Goal: Communication & Community: Connect with others

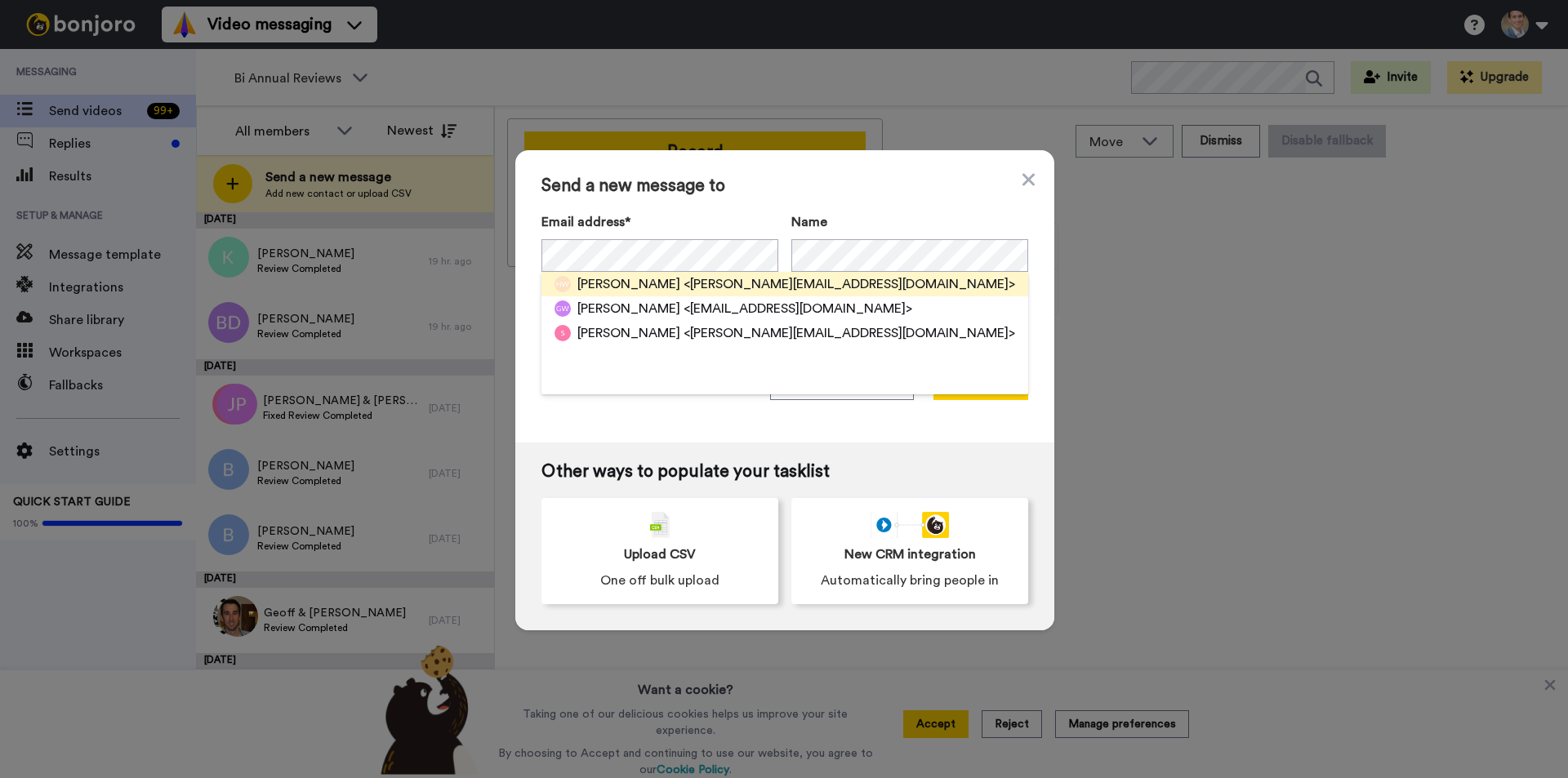
click at [606, 282] on span "[PERSON_NAME]" at bounding box center [629, 284] width 103 height 20
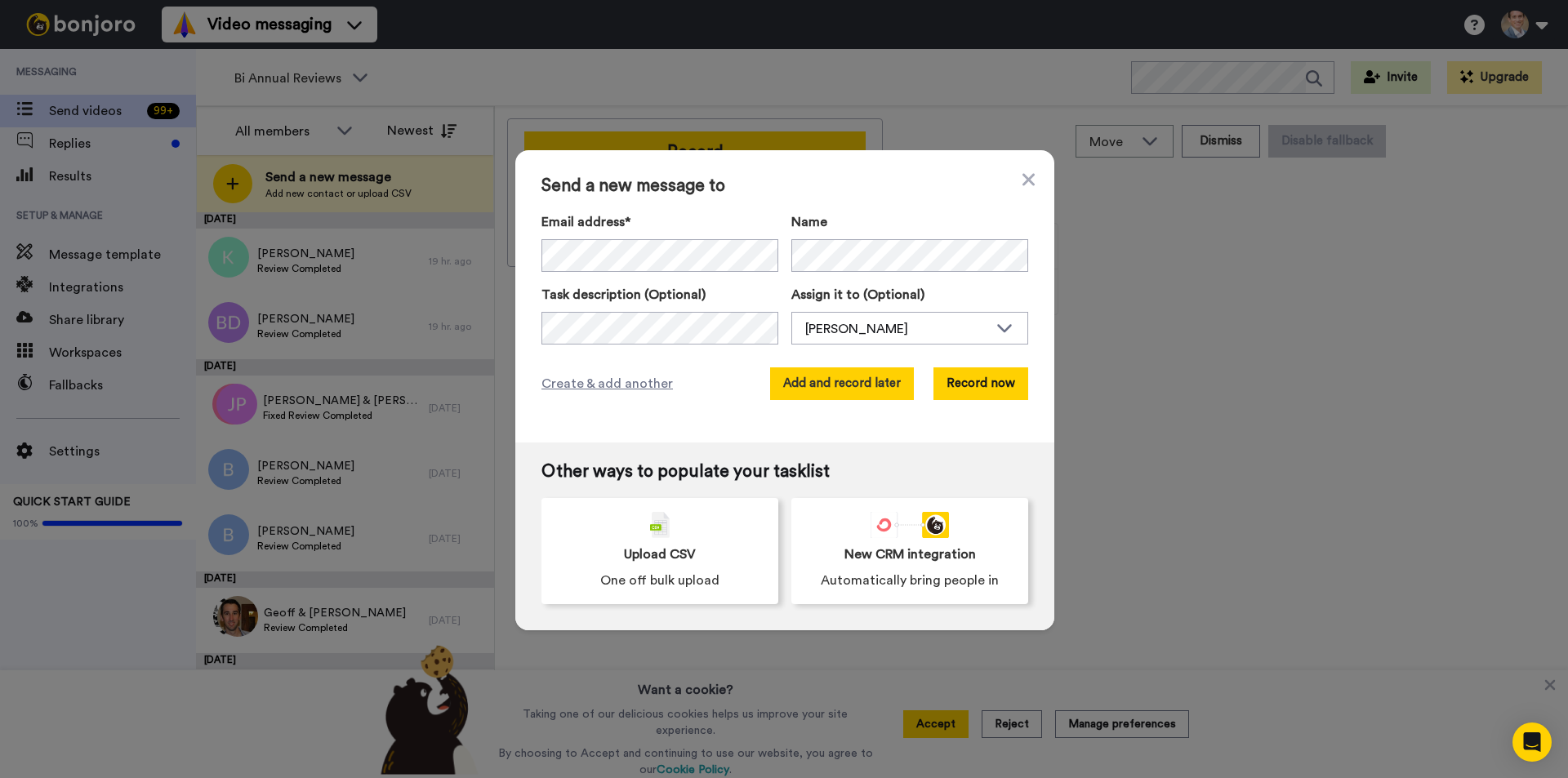
click at [825, 389] on button "Add and record later" at bounding box center [841, 384] width 143 height 33
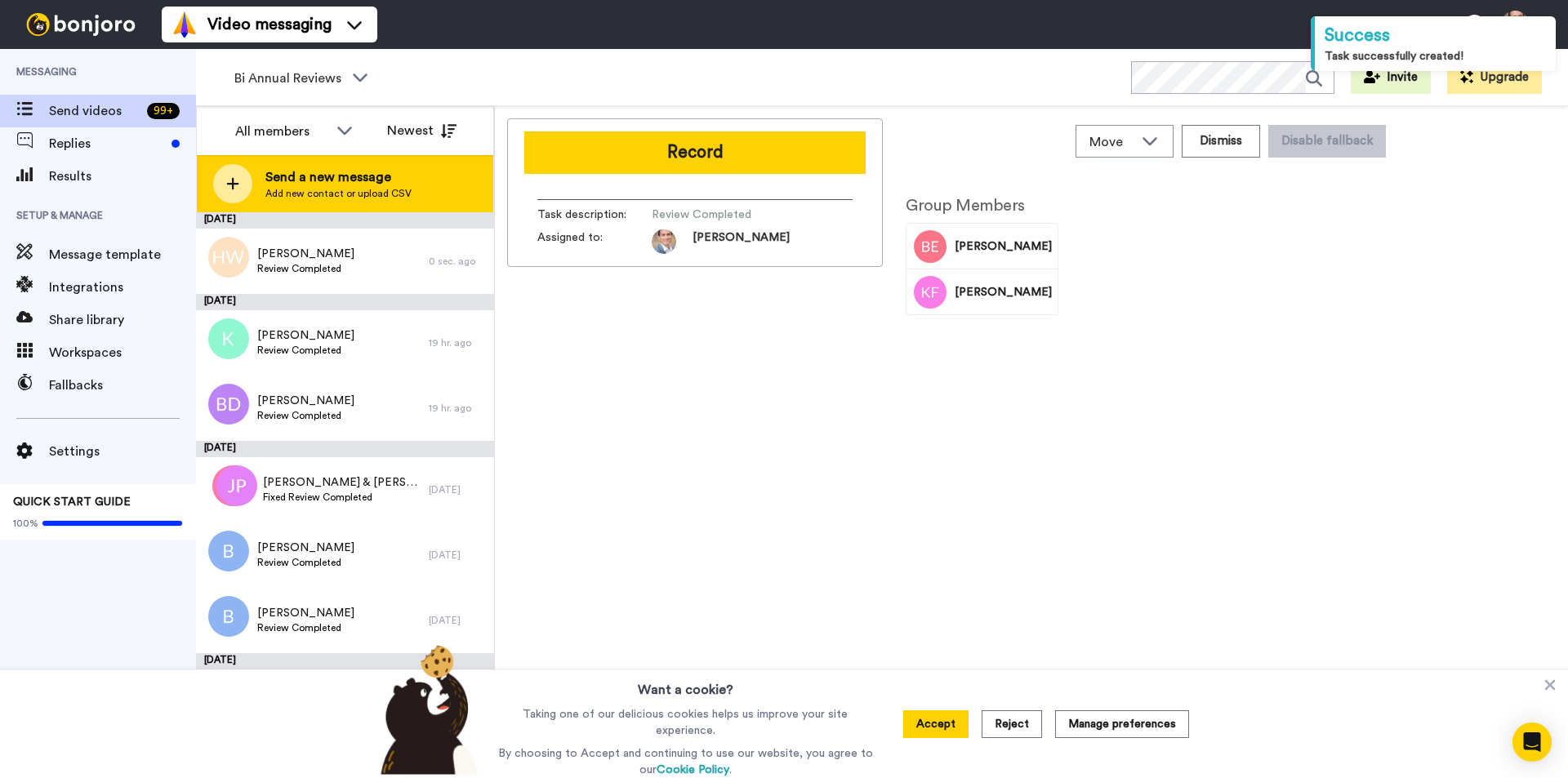
click at [224, 178] on div at bounding box center [233, 184] width 39 height 39
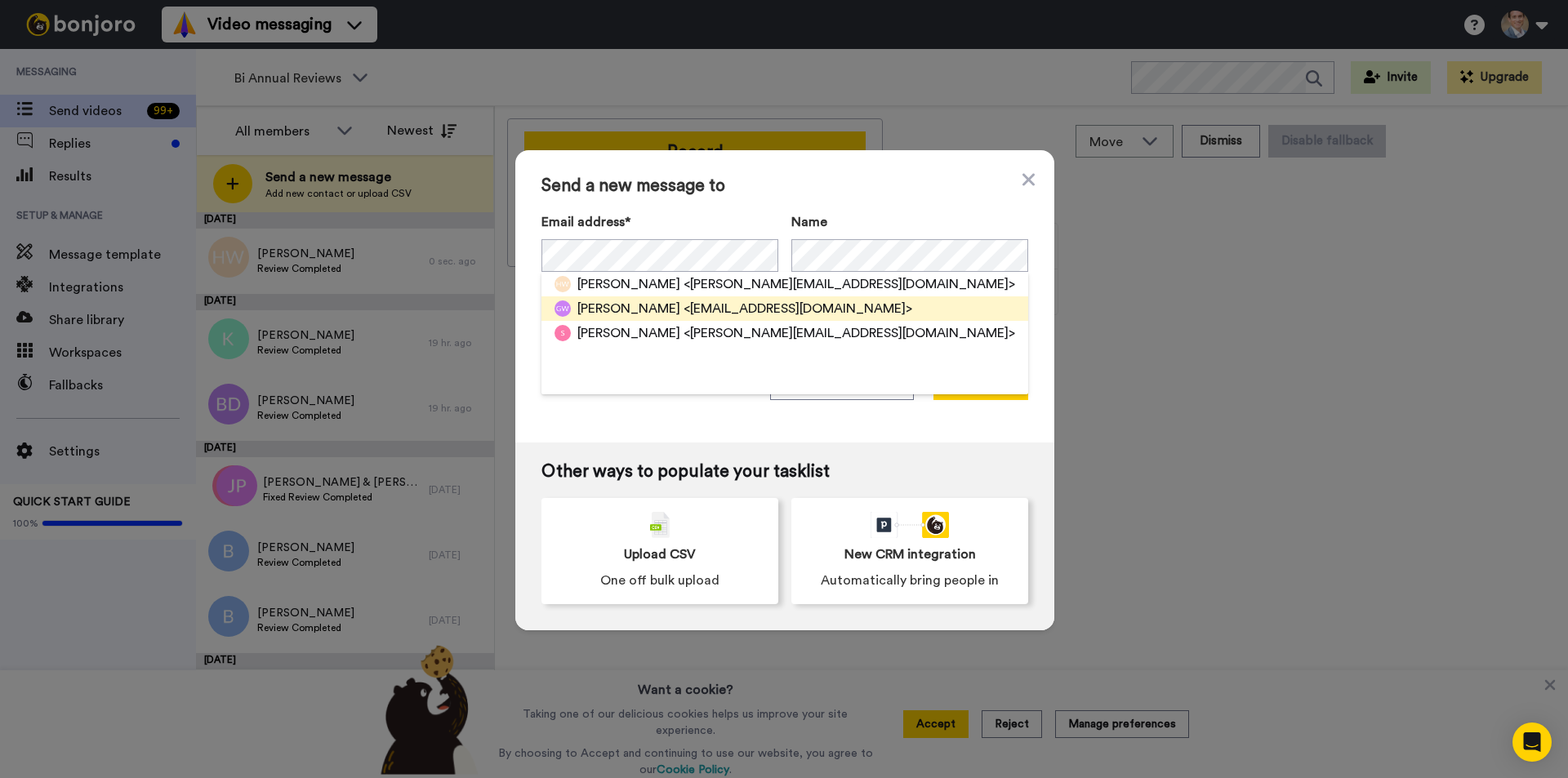
click at [611, 312] on span "[PERSON_NAME]" at bounding box center [629, 309] width 103 height 20
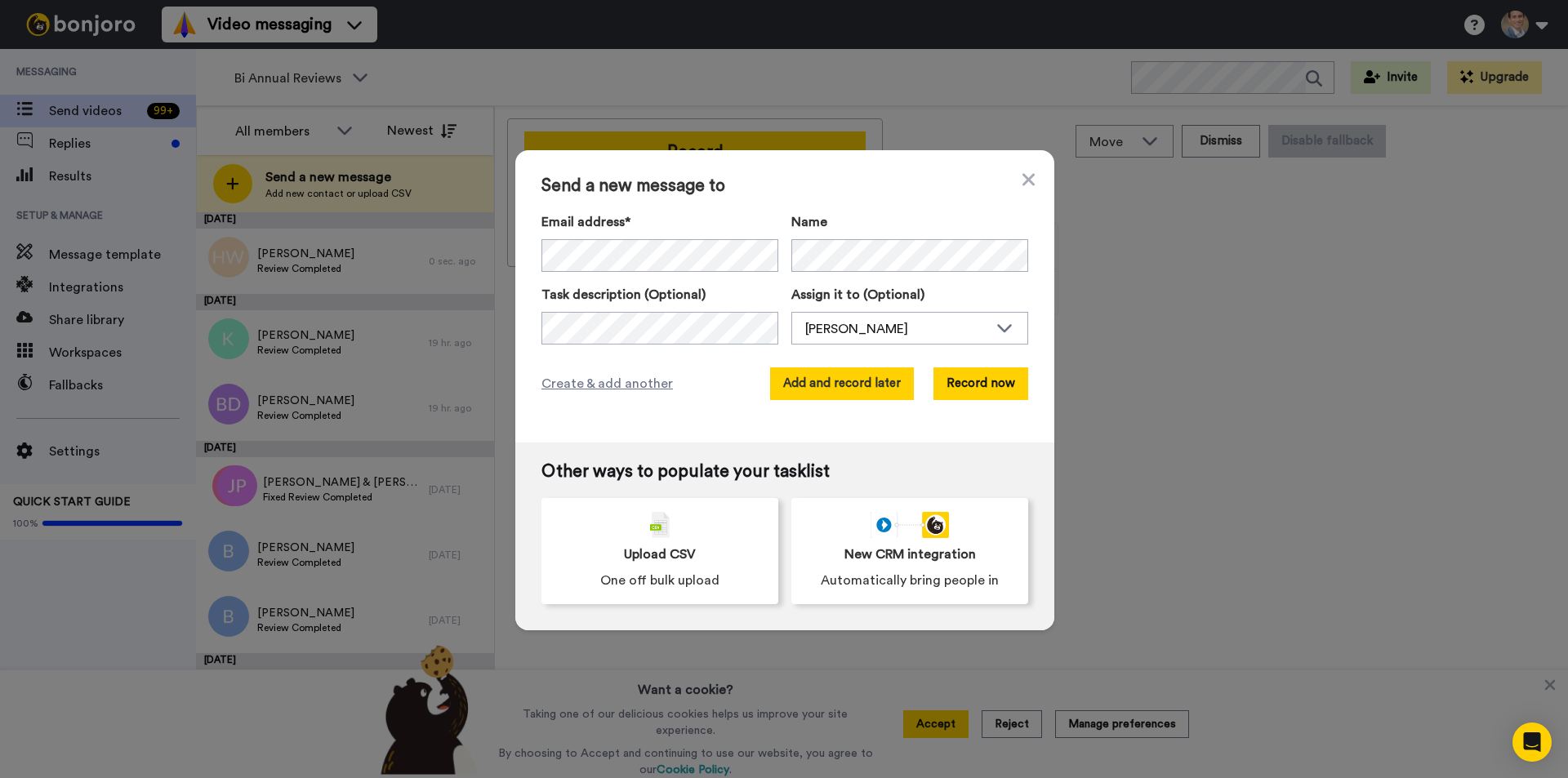
click at [870, 376] on button "Add and record later" at bounding box center [841, 384] width 143 height 33
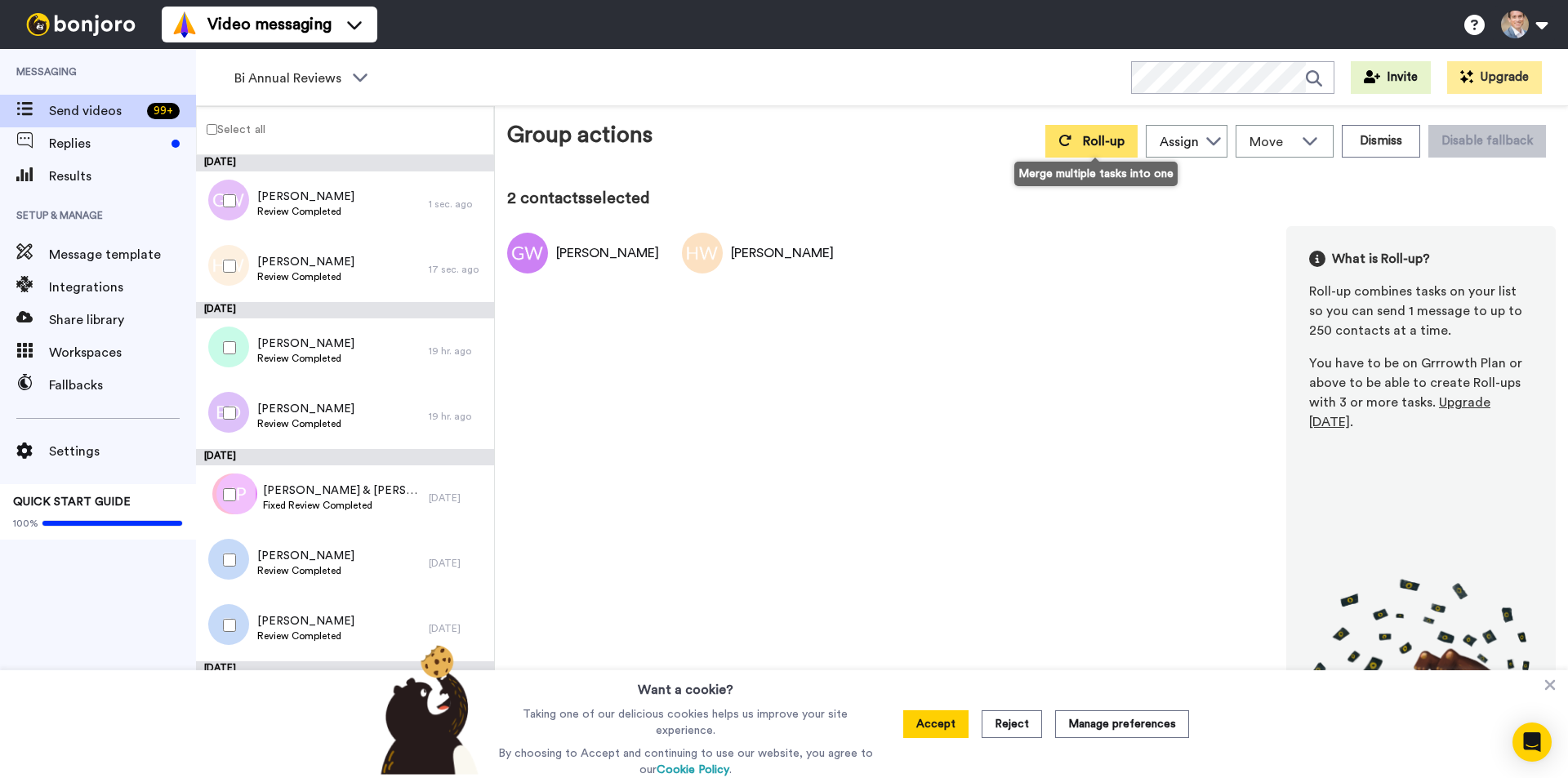
click at [1089, 136] on span "Roll-up" at bounding box center [1103, 141] width 42 height 13
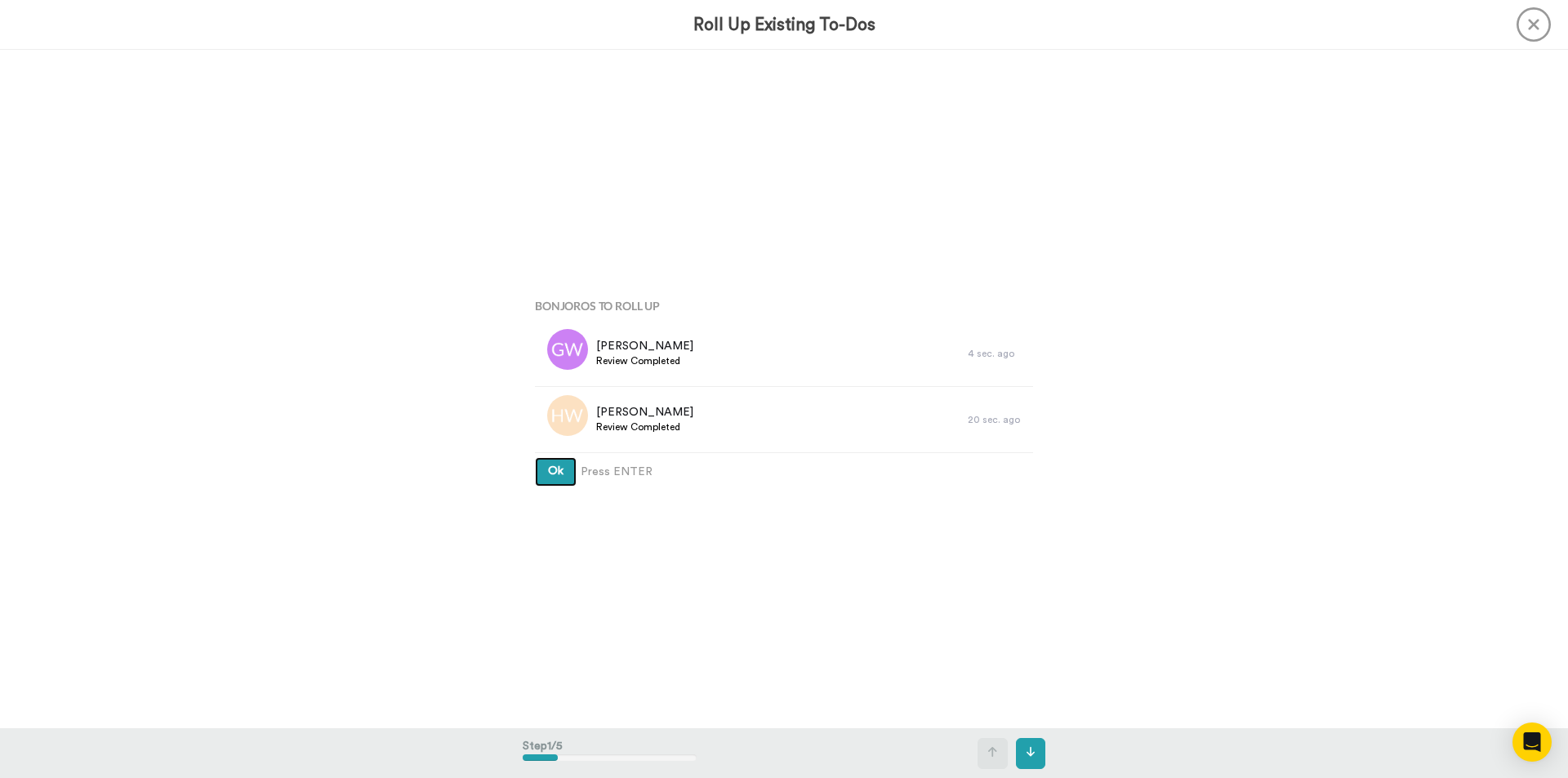
click at [557, 471] on span "Ok" at bounding box center [555, 471] width 16 height 11
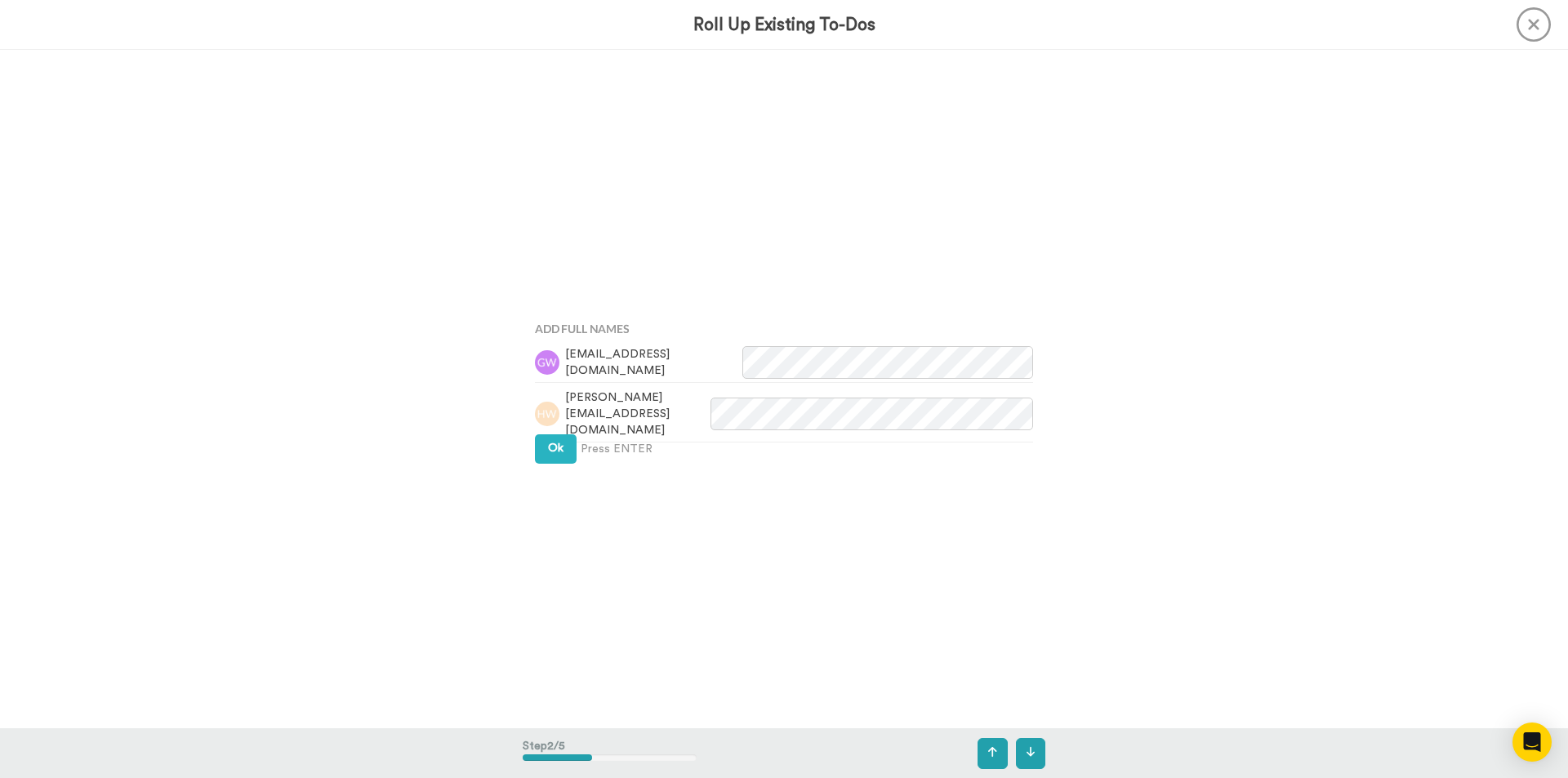
click at [557, 471] on div "Add Full Names grant.witcombe@optusnet.com.au helen.witcombe@gmail.com Ok Press…" at bounding box center [784, 389] width 523 height 389
click at [552, 453] on span "Ok" at bounding box center [555, 448] width 16 height 11
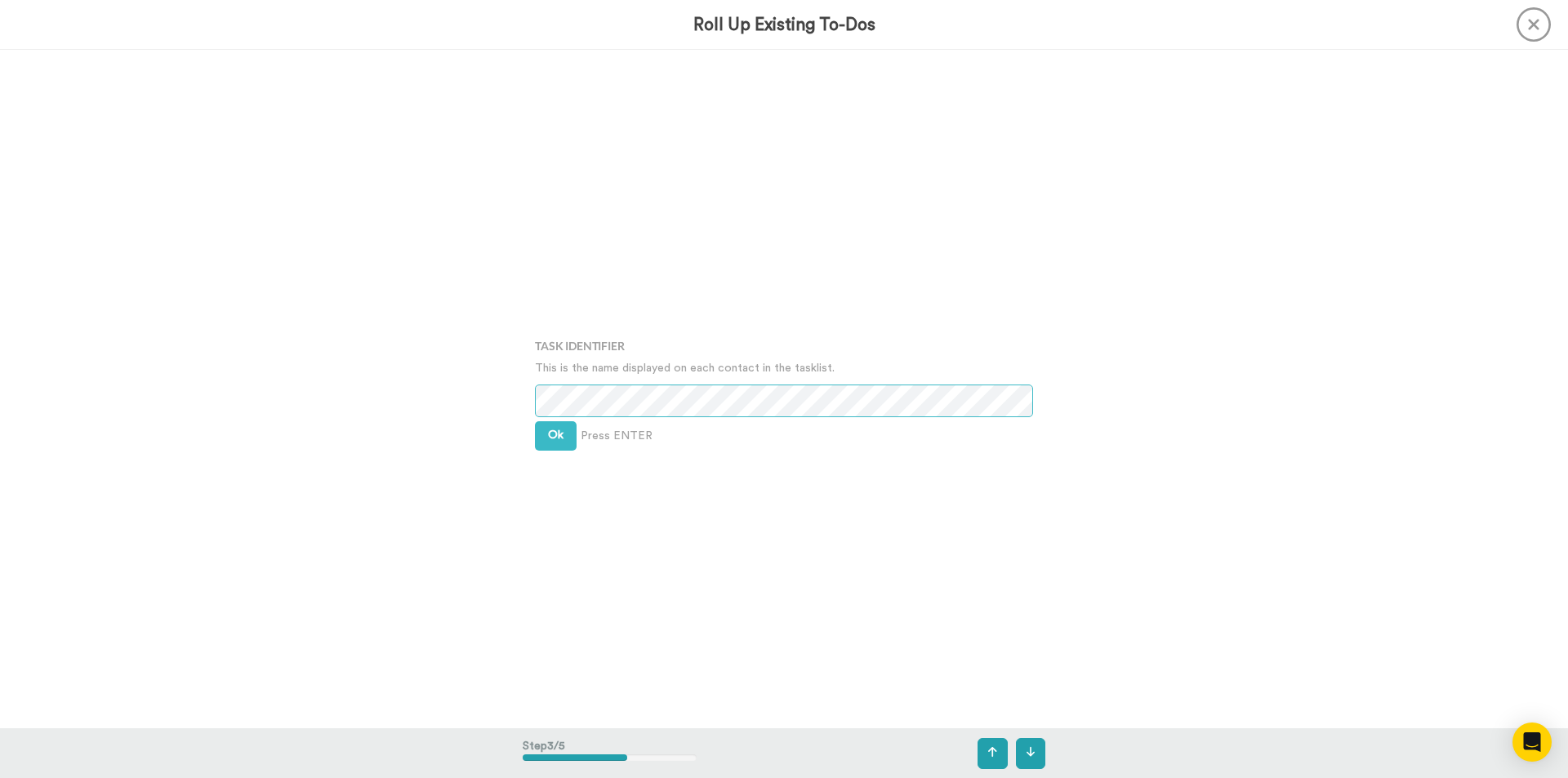
scroll to position [1358, 0]
click at [548, 432] on span "Ok" at bounding box center [555, 433] width 16 height 11
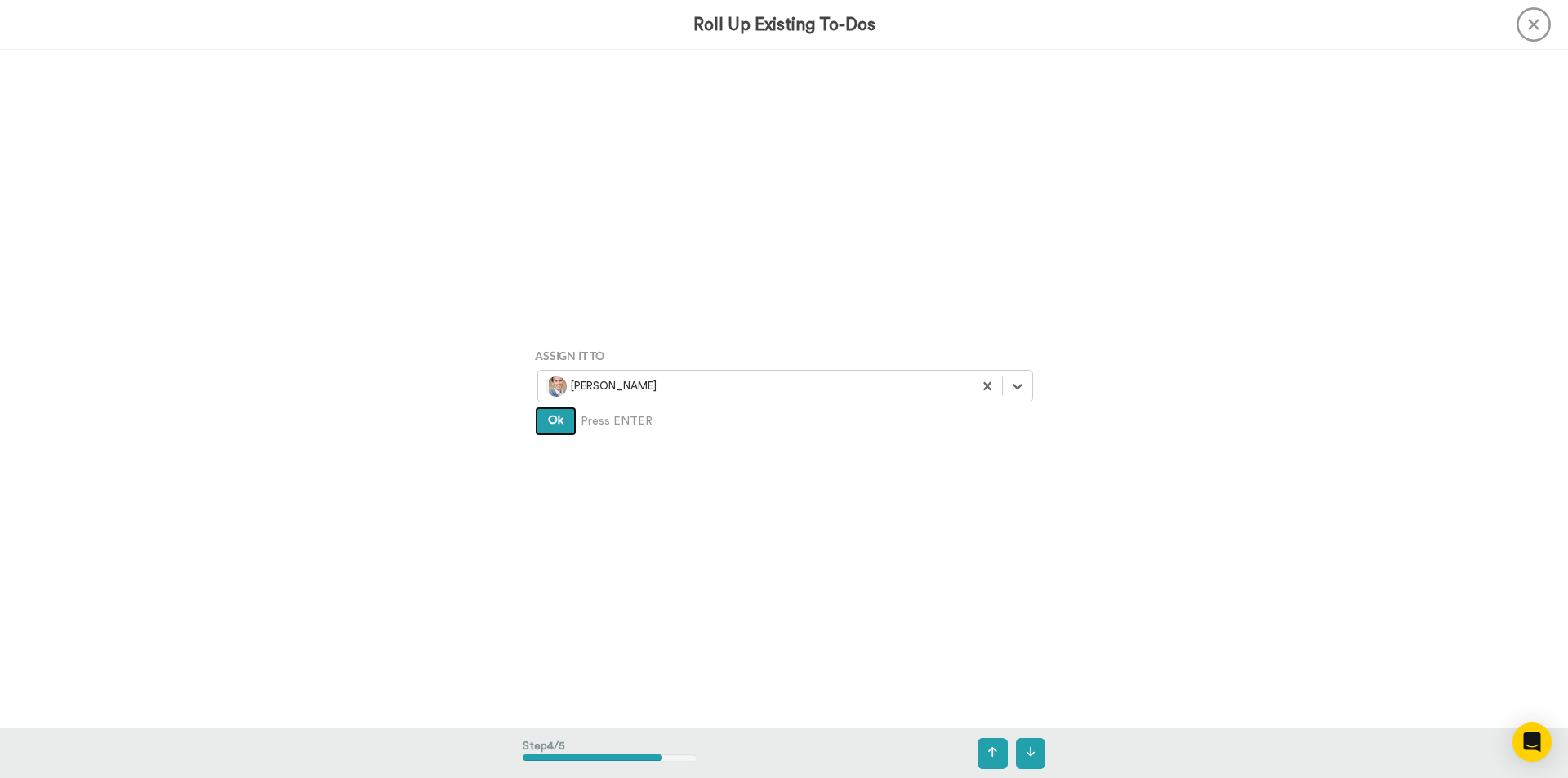
click at [548, 425] on span "Ok" at bounding box center [555, 421] width 16 height 11
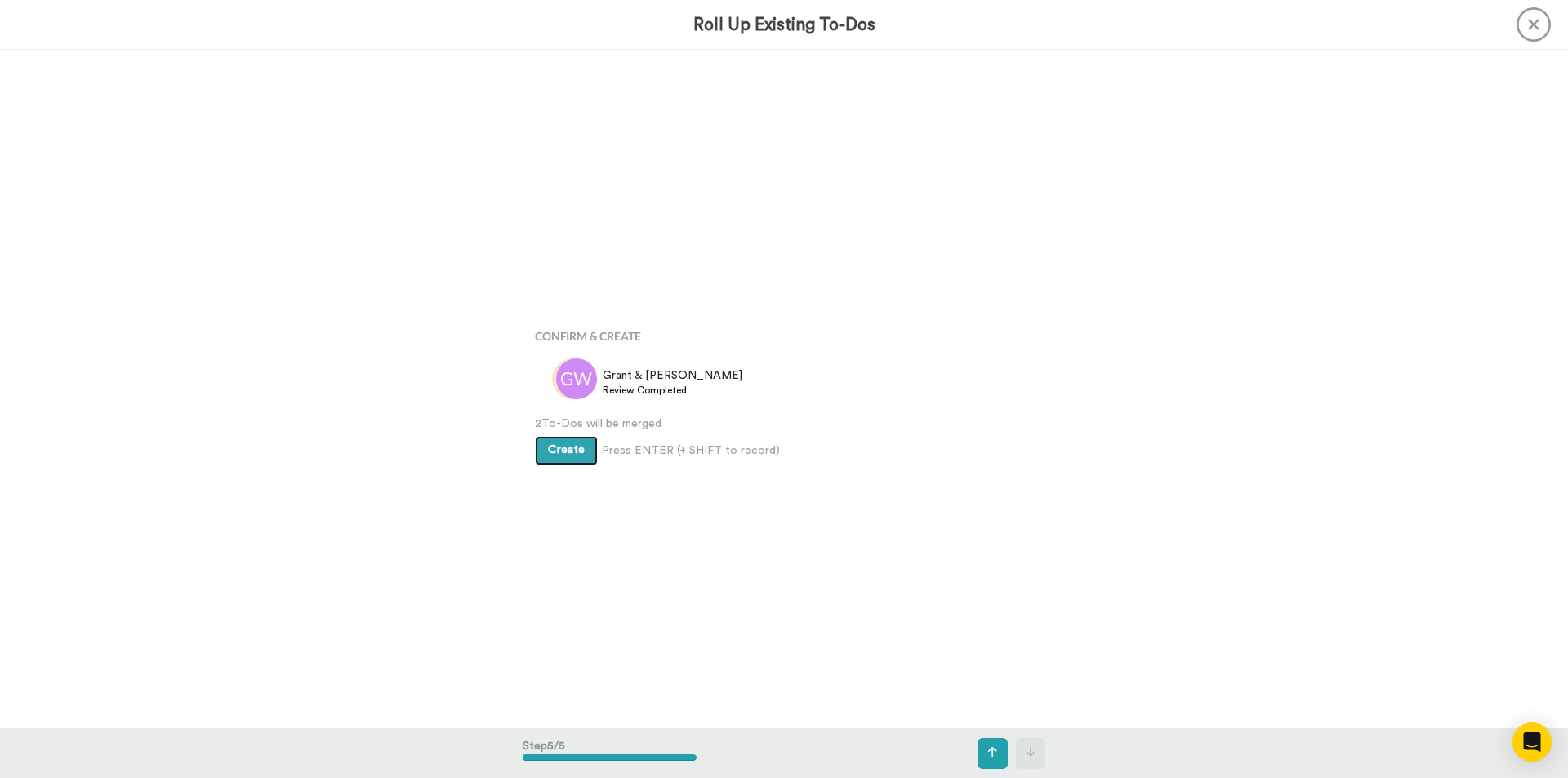
scroll to position [2714, 0]
click at [559, 443] on span "Create" at bounding box center [566, 446] width 37 height 11
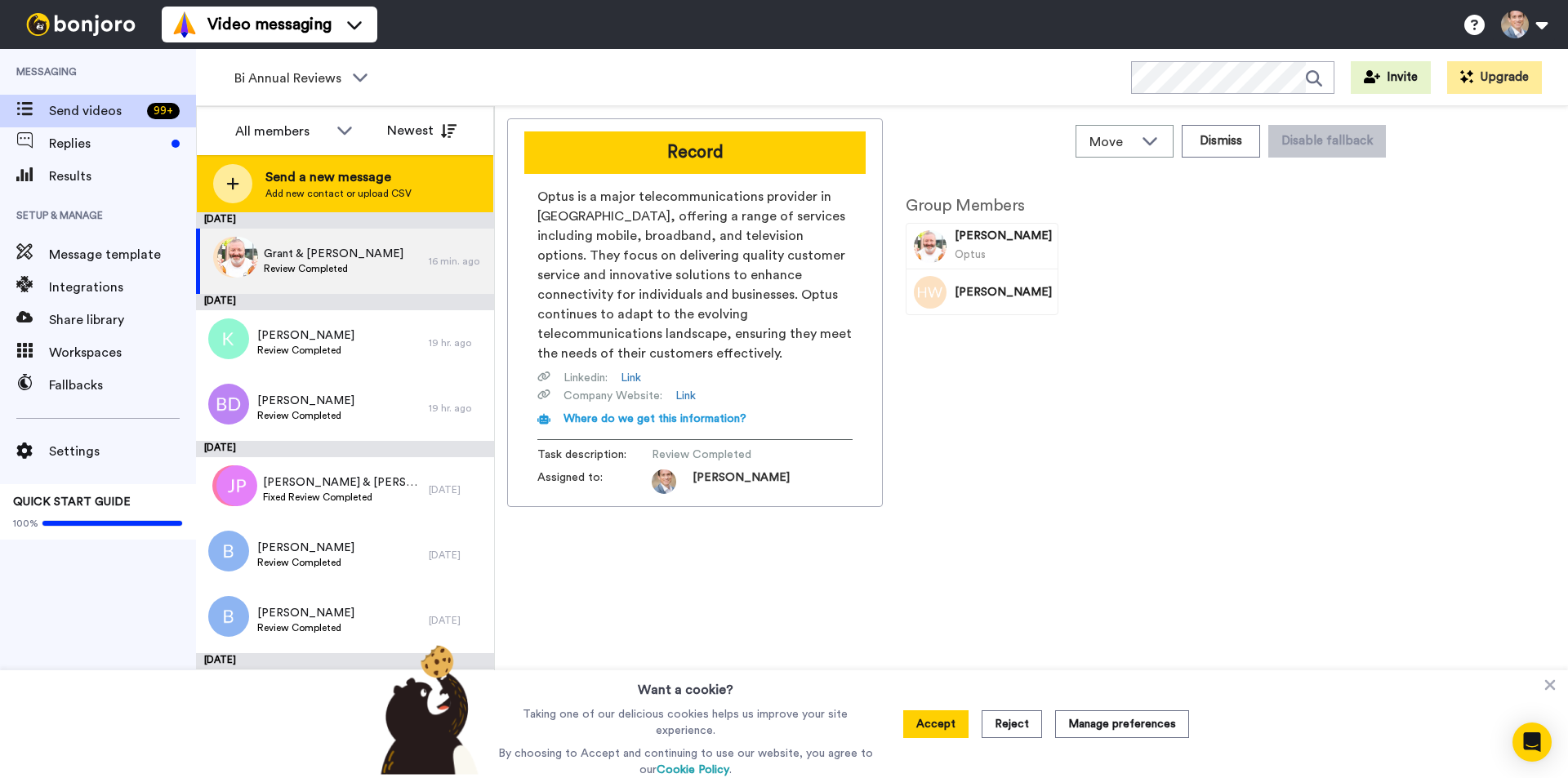
click at [220, 192] on div at bounding box center [233, 184] width 39 height 39
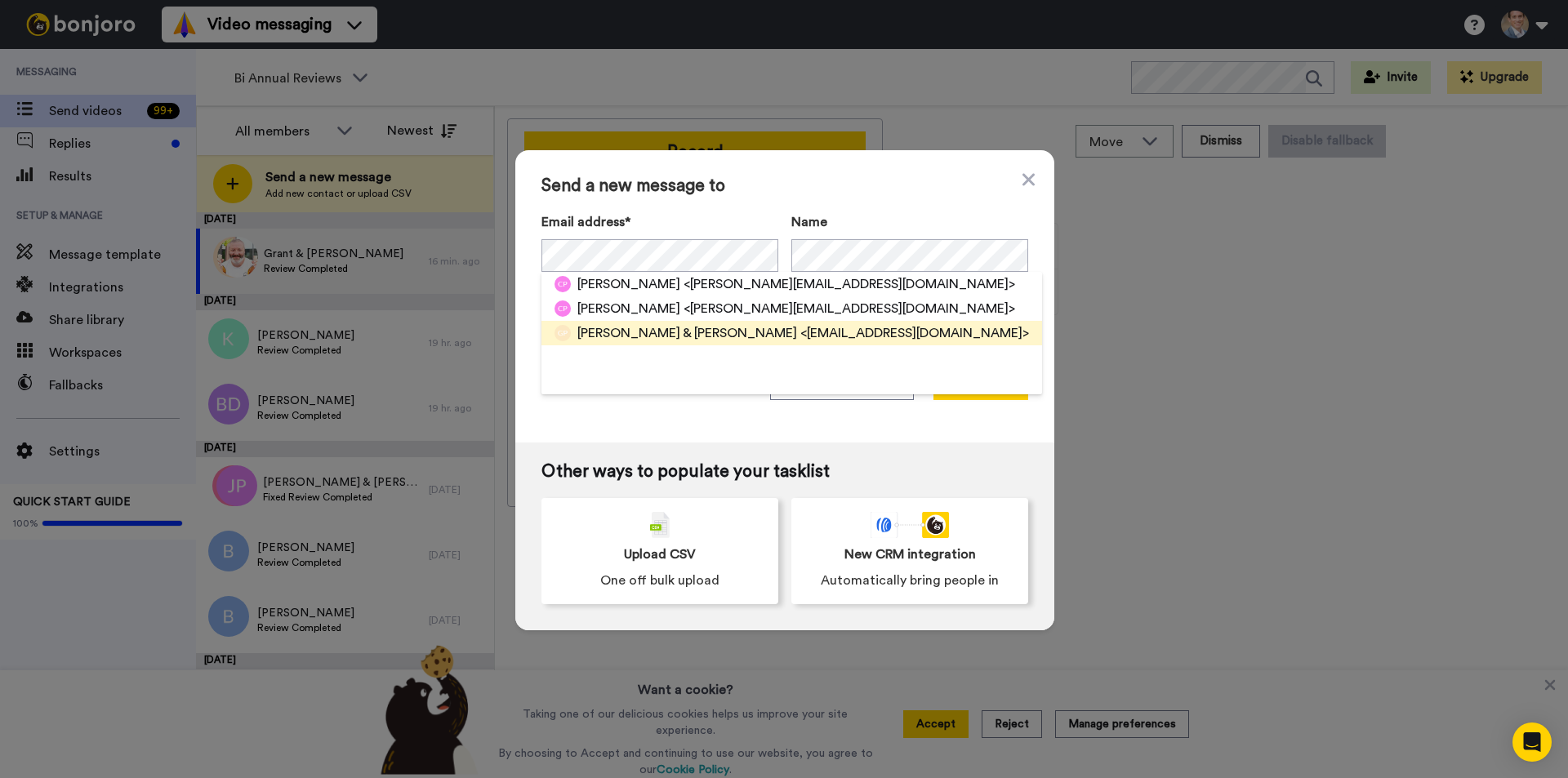
click at [645, 338] on span "[PERSON_NAME] & [PERSON_NAME]" at bounding box center [687, 333] width 220 height 20
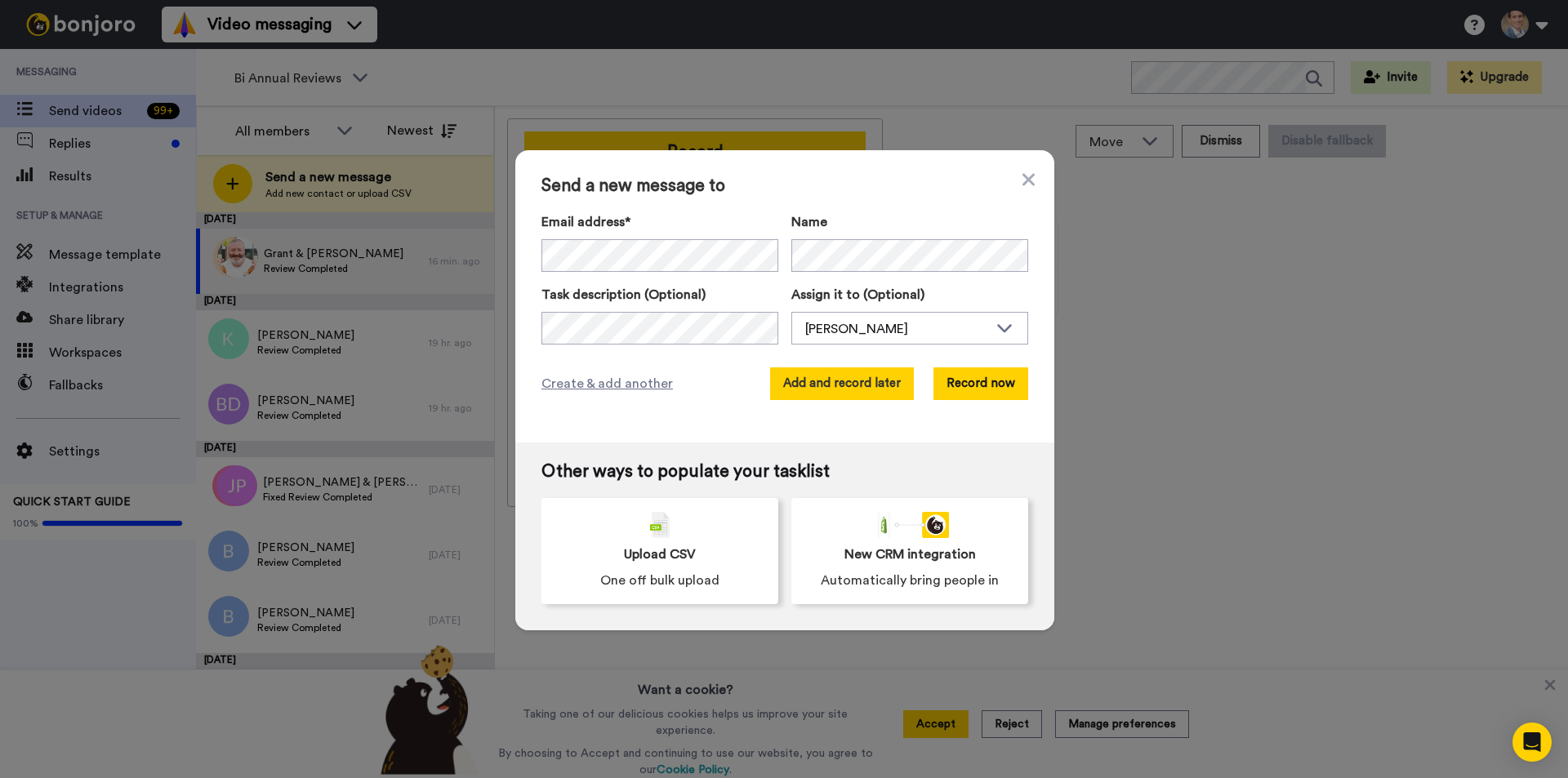
click at [815, 381] on button "Add and record later" at bounding box center [841, 384] width 143 height 33
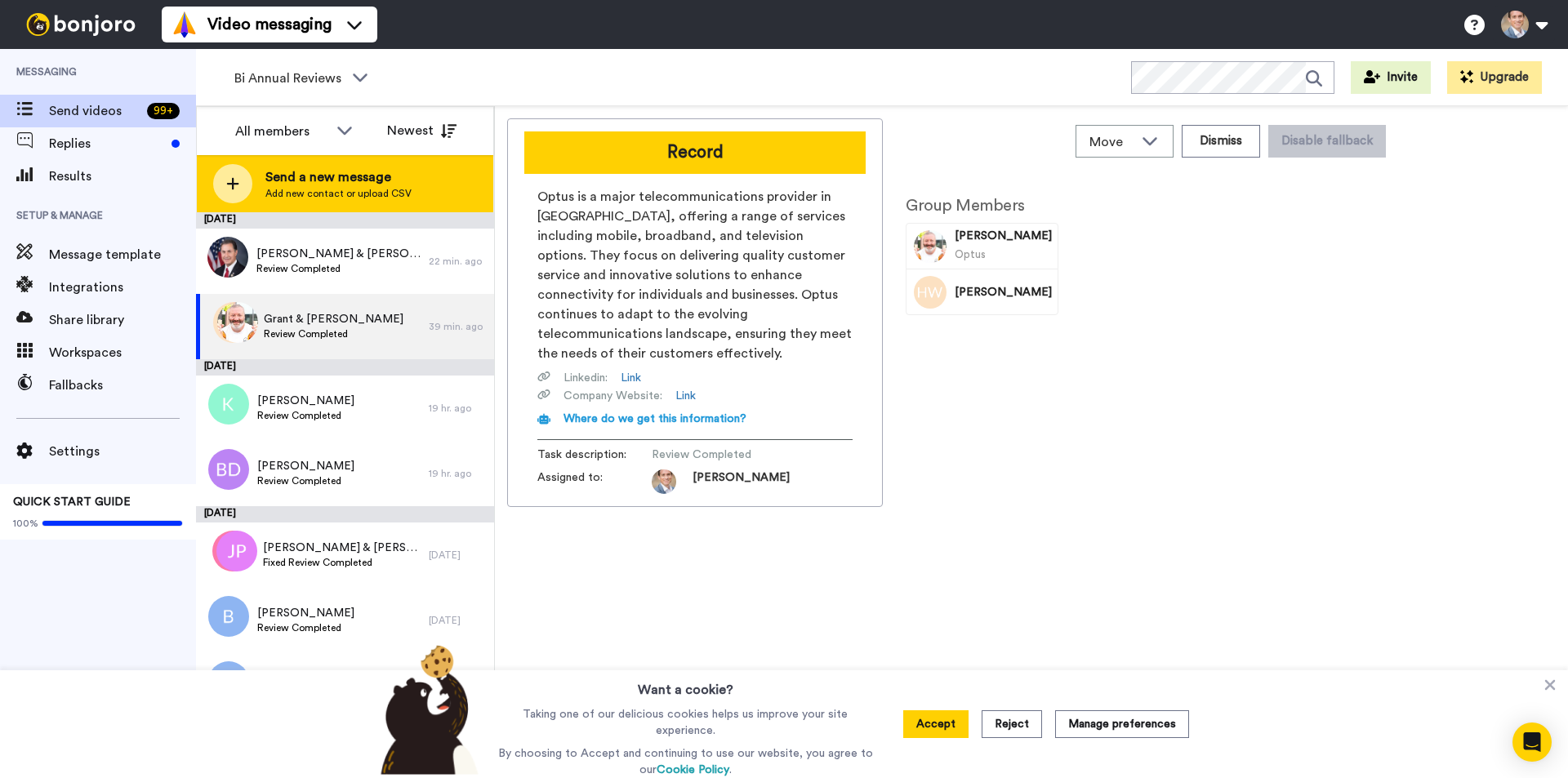
click at [233, 179] on icon at bounding box center [233, 184] width 12 height 12
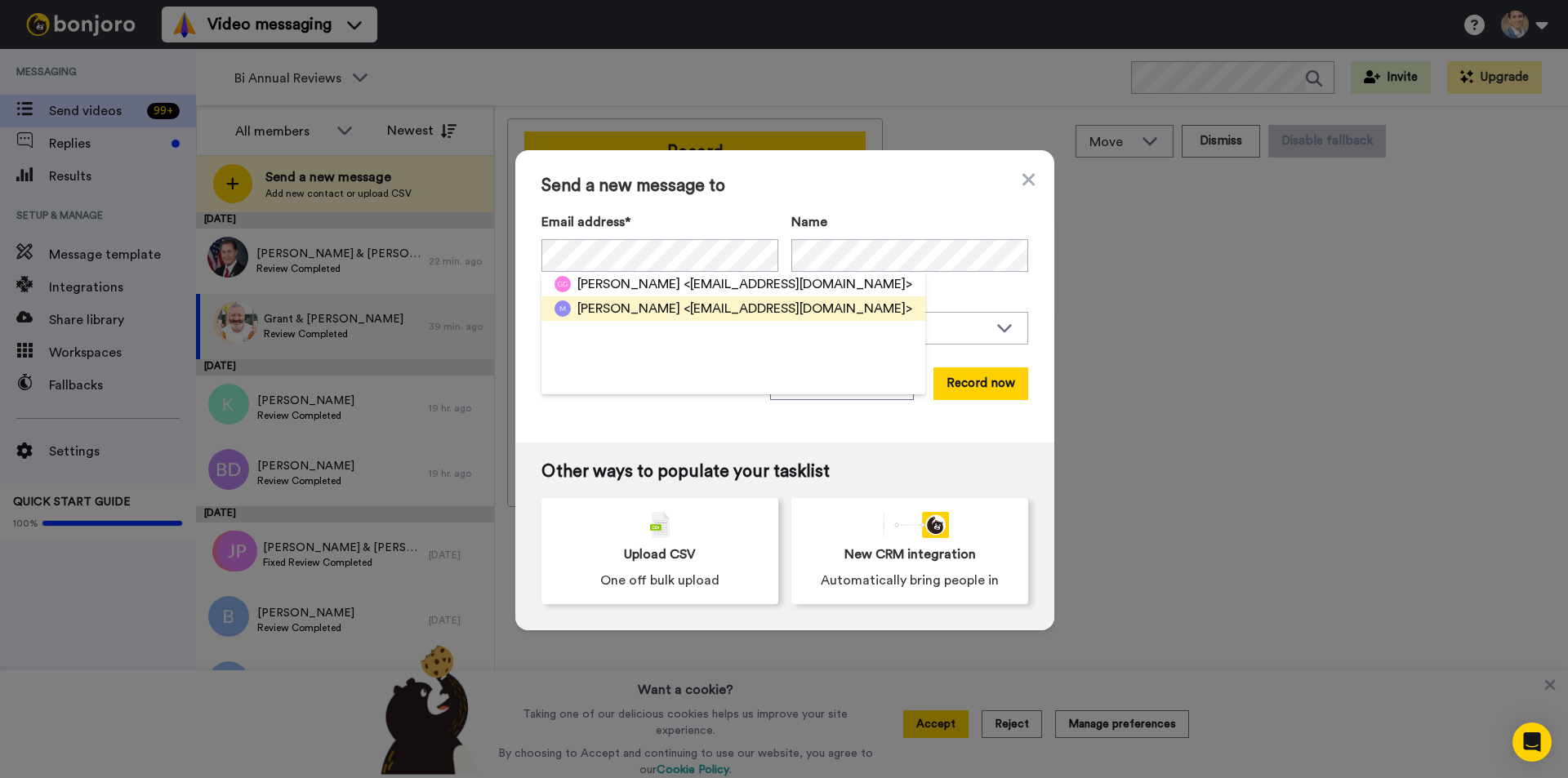
click at [604, 303] on span "[PERSON_NAME]" at bounding box center [629, 309] width 103 height 20
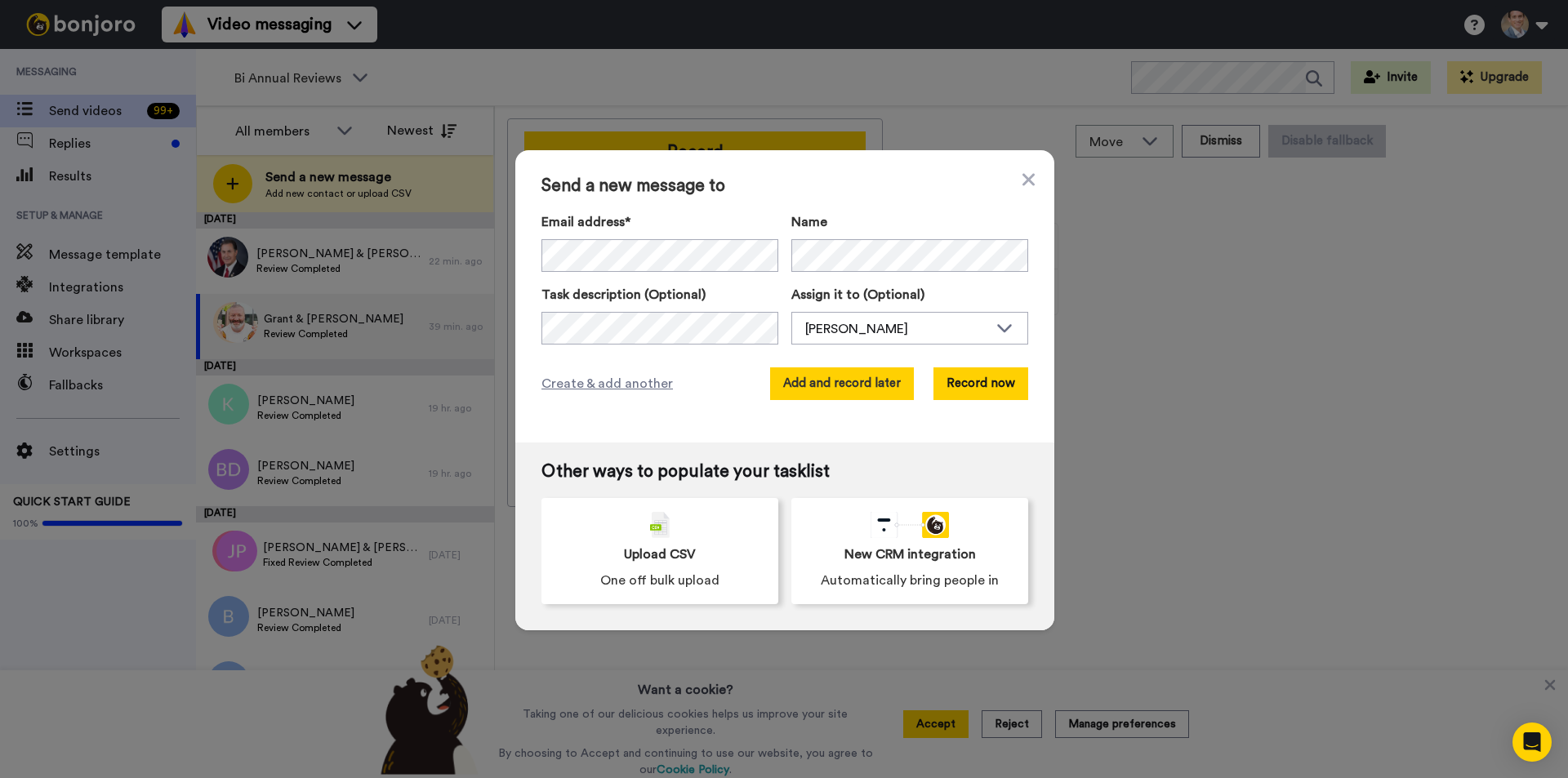
click at [866, 375] on button "Add and record later" at bounding box center [841, 384] width 143 height 33
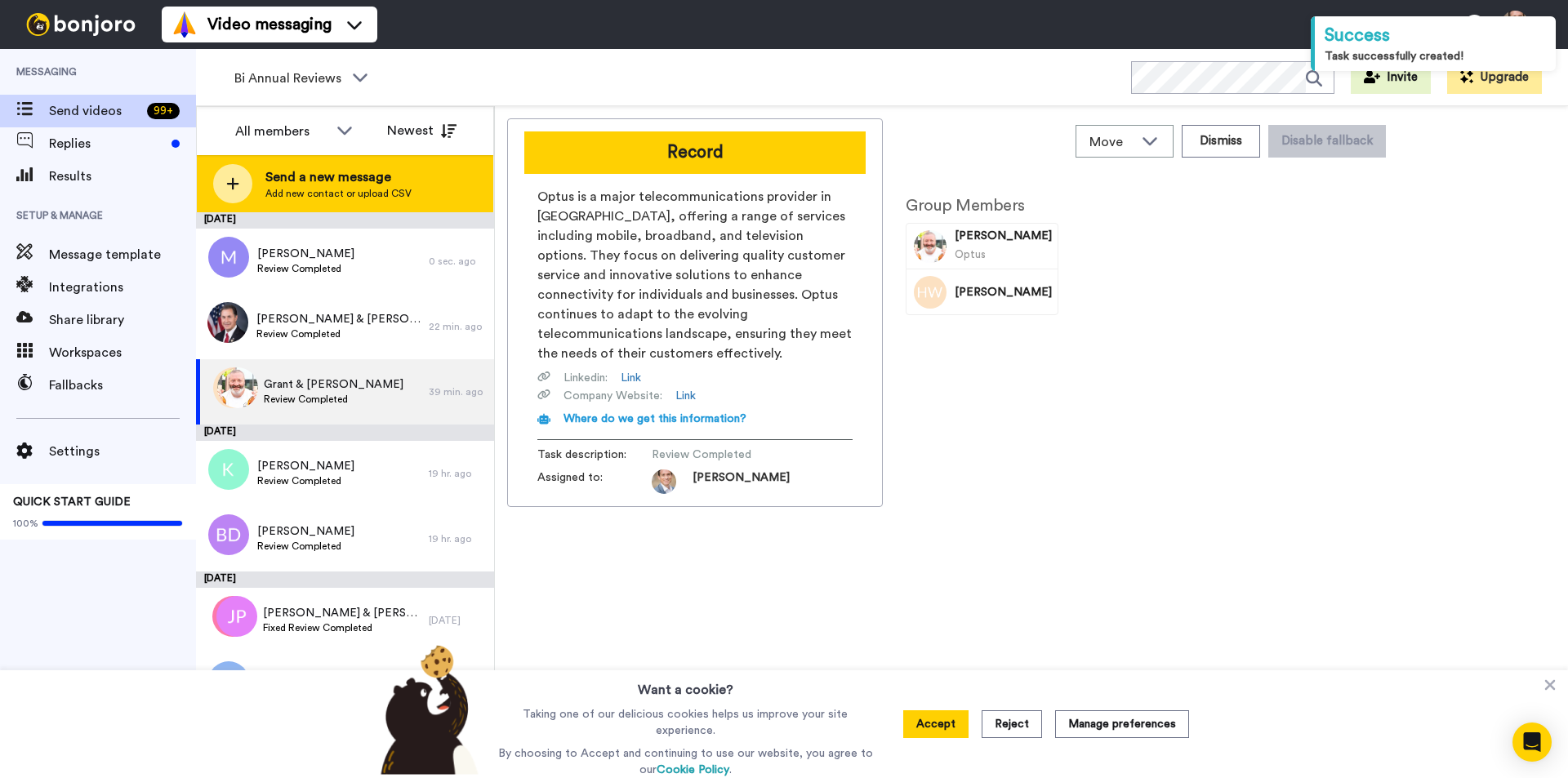
click at [231, 181] on icon at bounding box center [233, 184] width 13 height 15
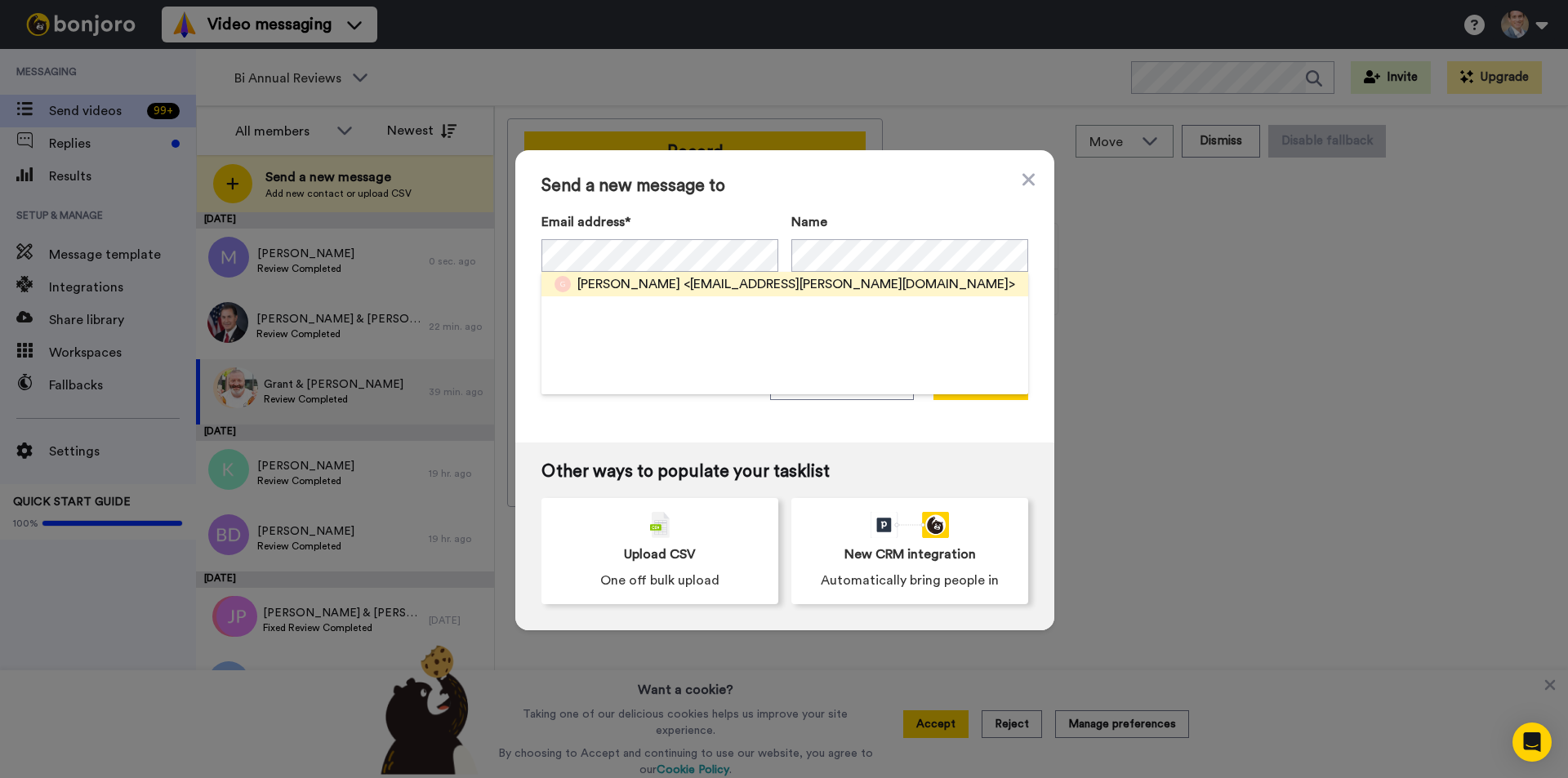
click at [623, 282] on span "[PERSON_NAME]" at bounding box center [629, 284] width 103 height 20
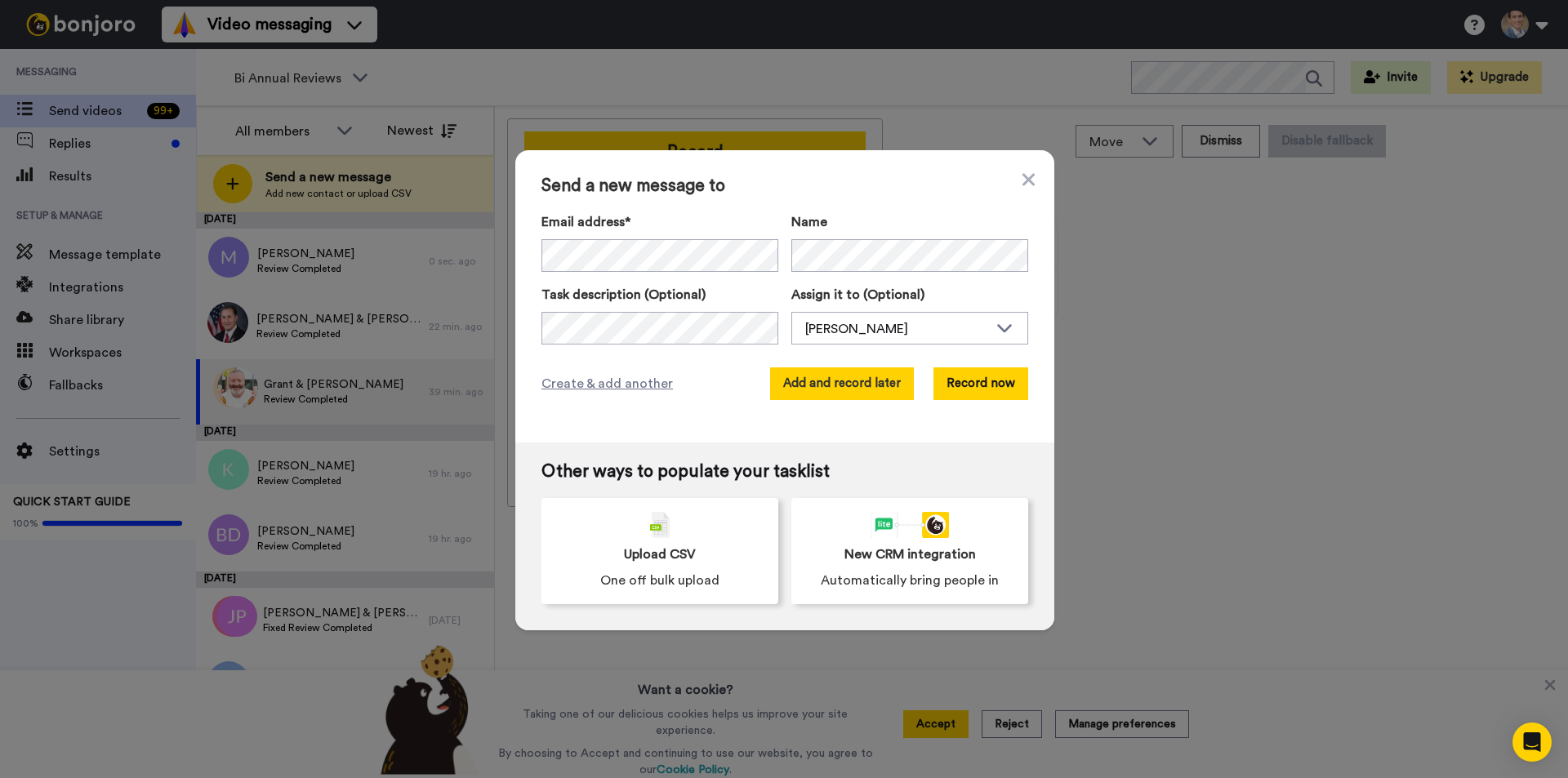
click at [872, 375] on button "Add and record later" at bounding box center [841, 384] width 143 height 33
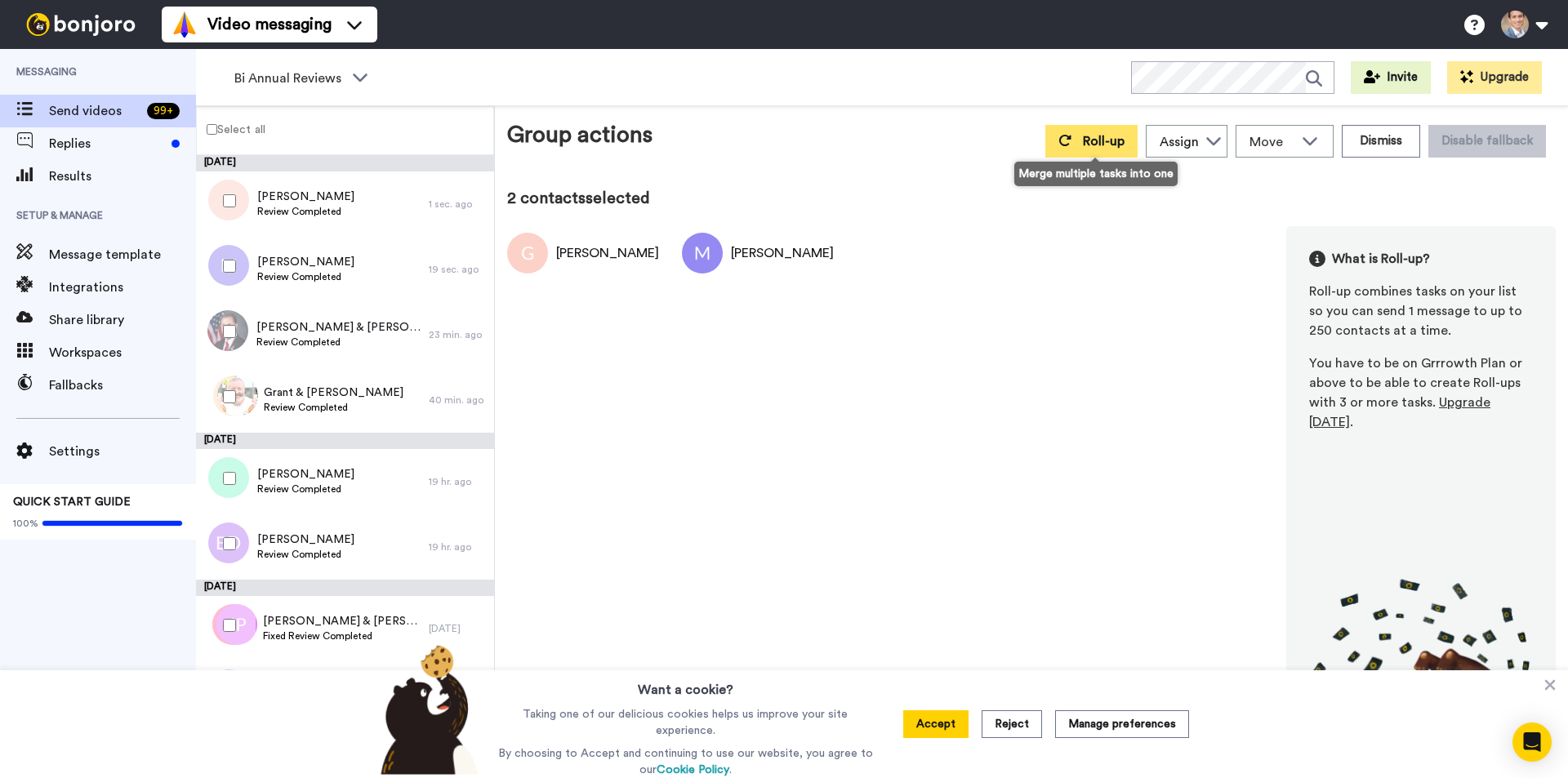
click at [1130, 129] on button "Roll-up" at bounding box center [1091, 141] width 93 height 33
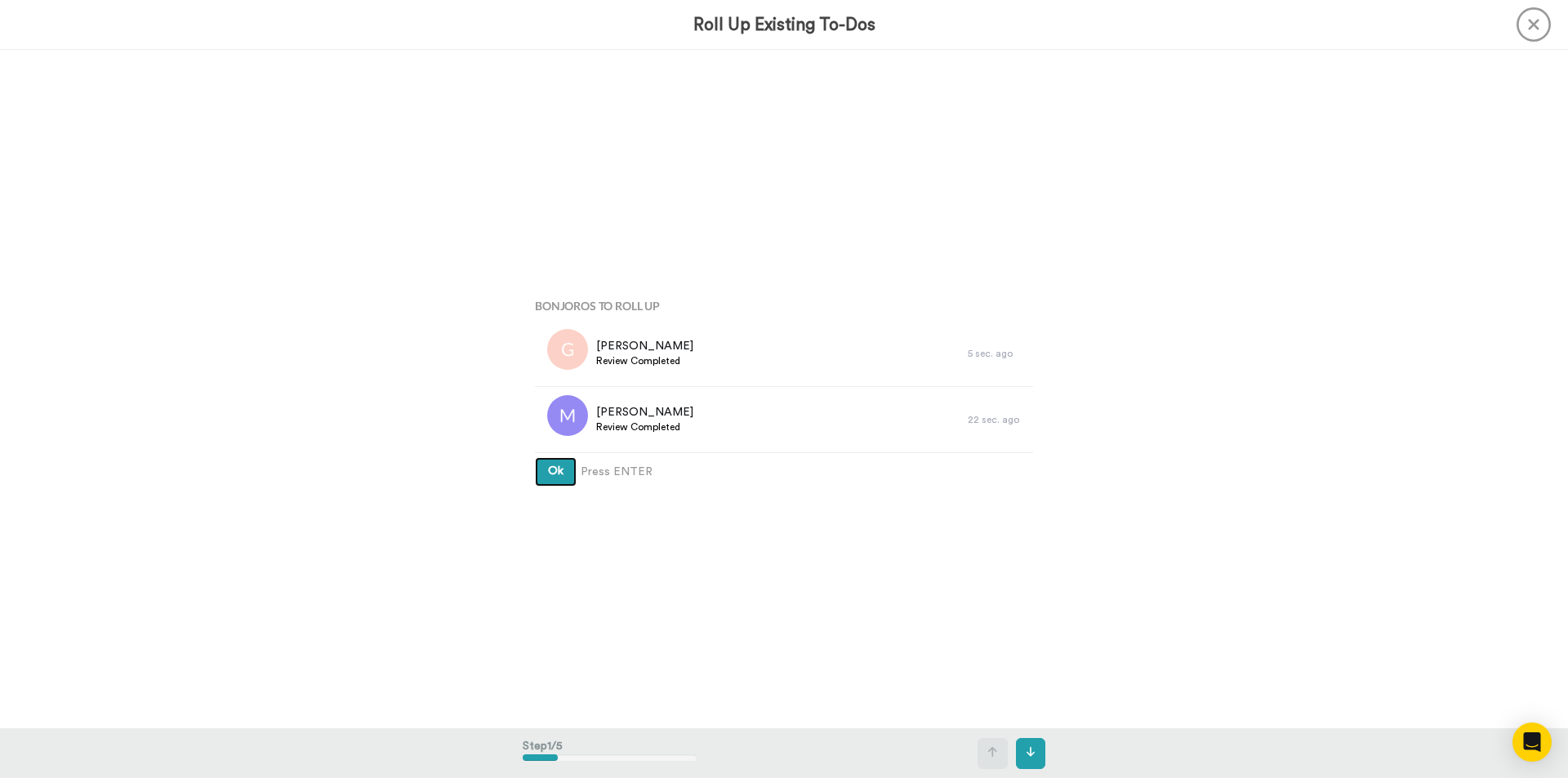
click at [557, 471] on span "Ok" at bounding box center [555, 471] width 16 height 11
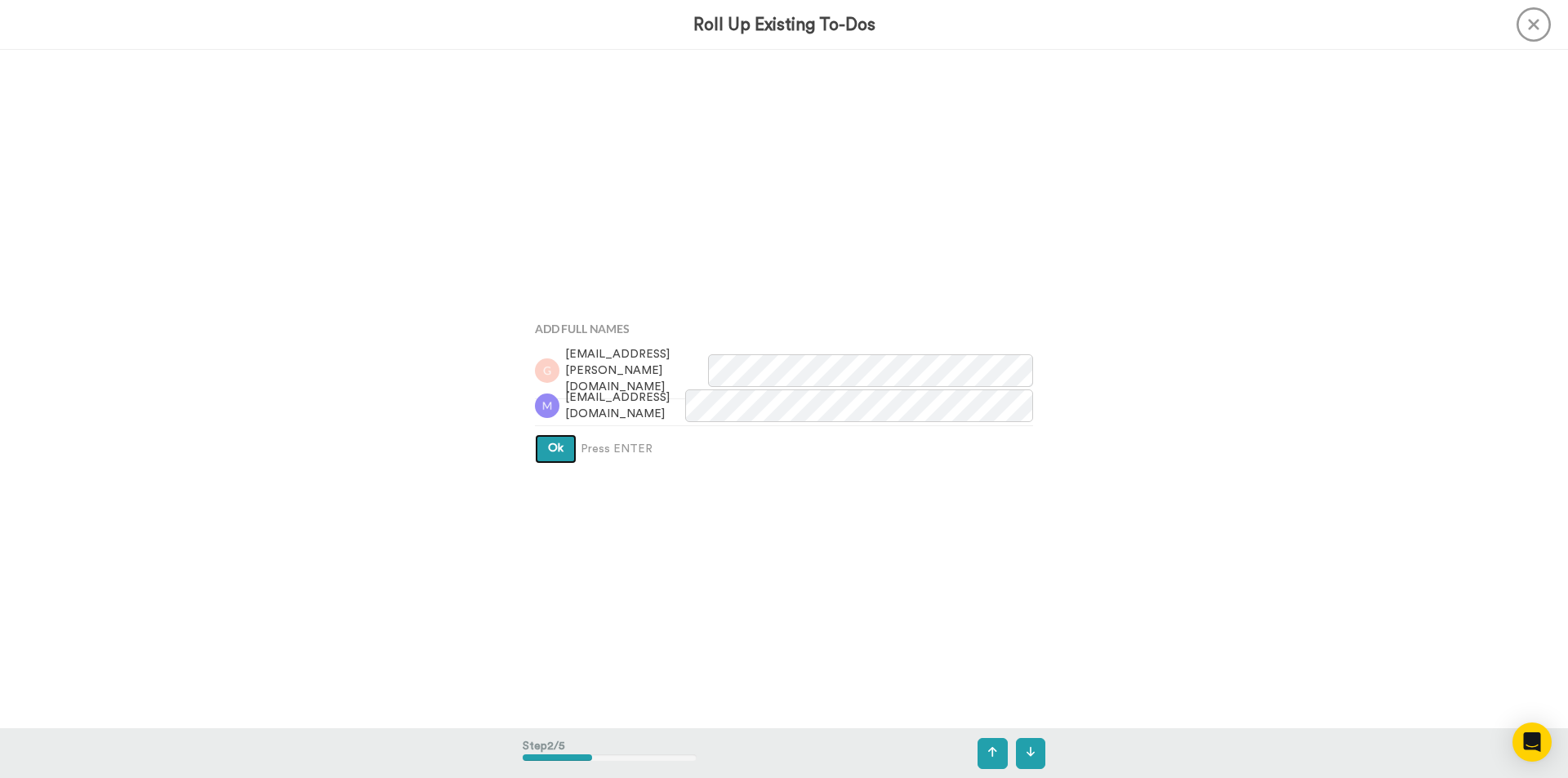
click at [557, 448] on span "Ok" at bounding box center [555, 448] width 16 height 11
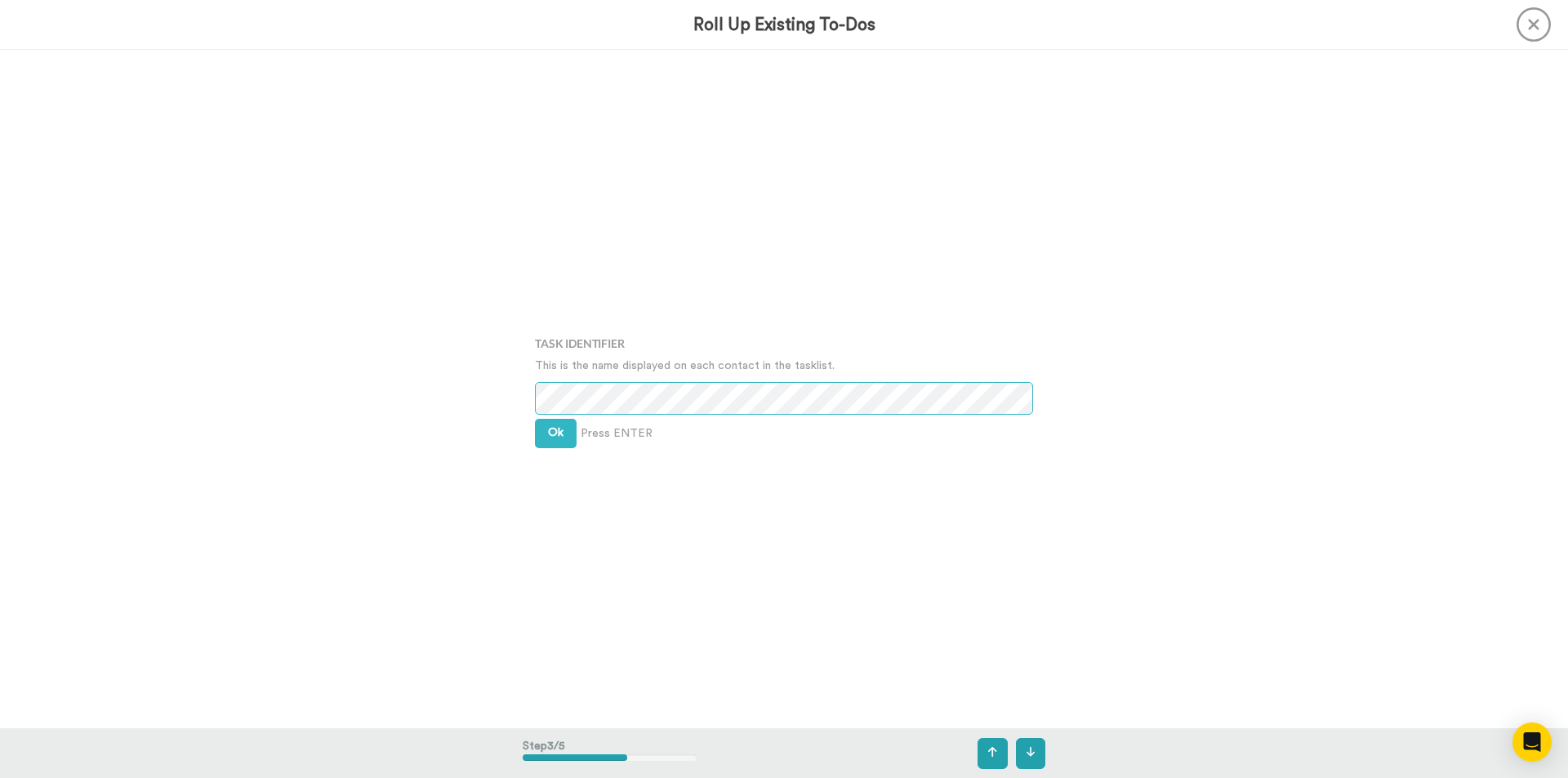
scroll to position [1358, 0]
click at [557, 432] on span "Ok" at bounding box center [555, 433] width 16 height 11
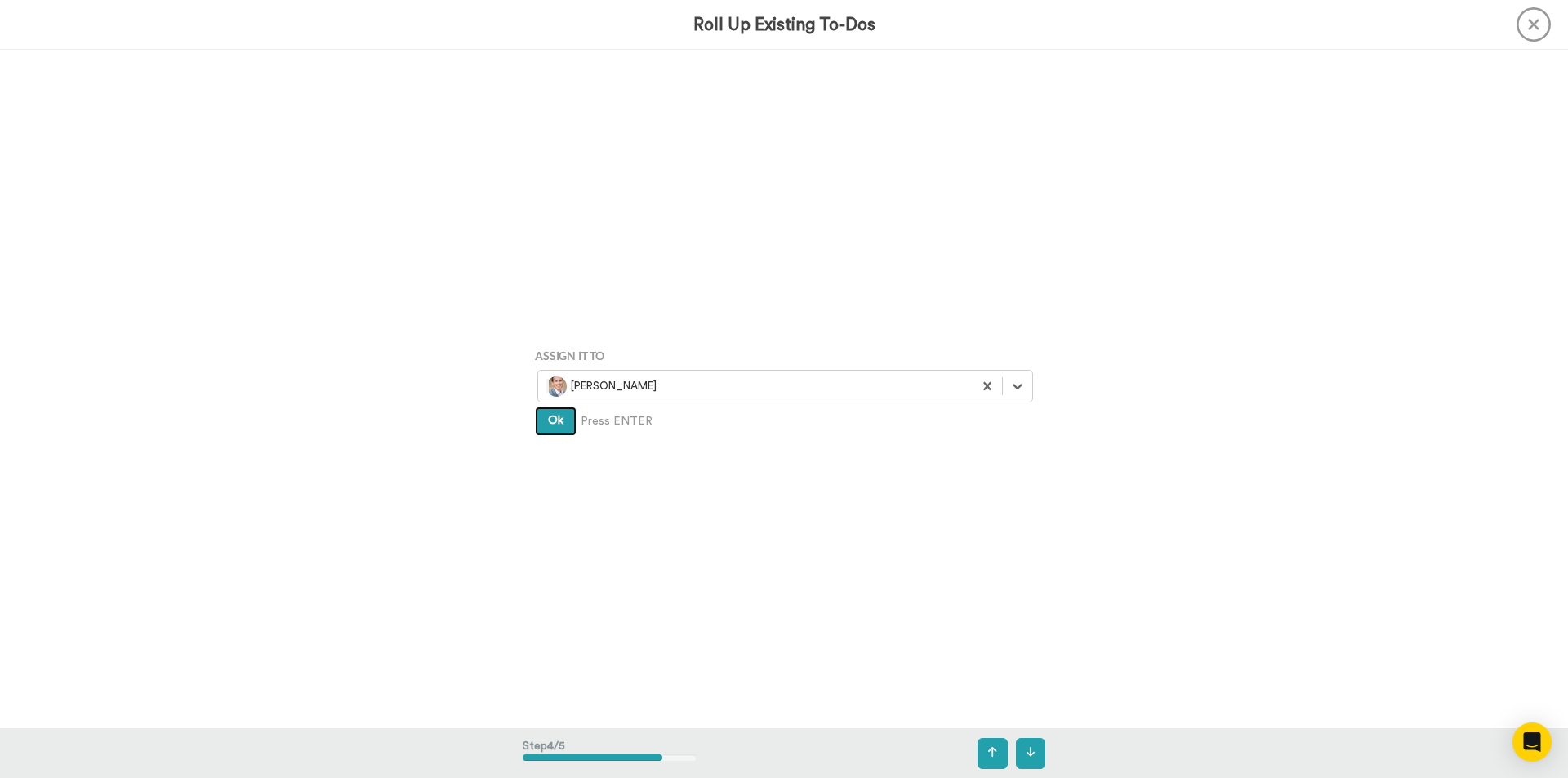
click at [553, 427] on button "Ok" at bounding box center [555, 421] width 42 height 30
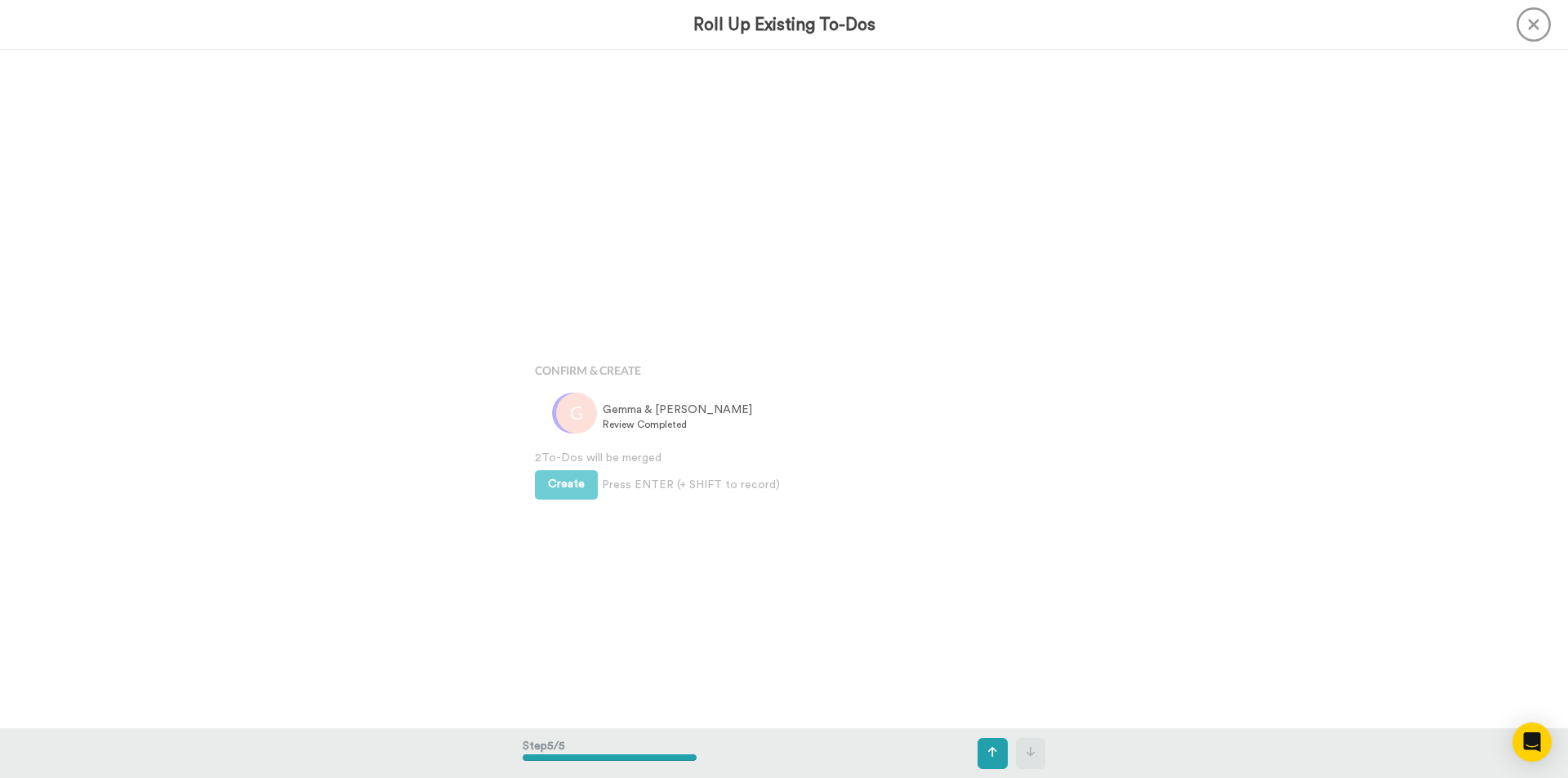
scroll to position [2714, 0]
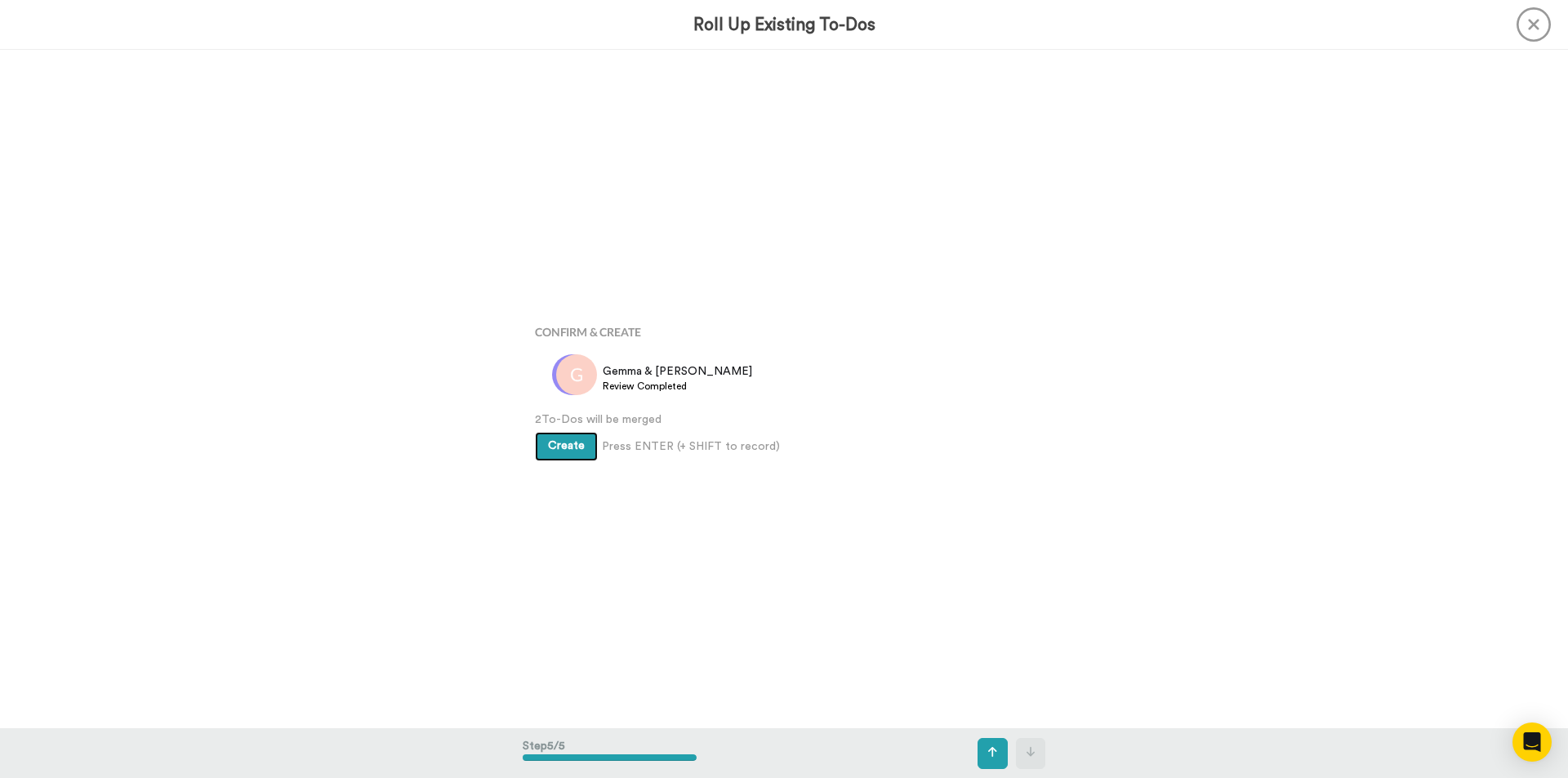
click at [561, 452] on button "Create" at bounding box center [566, 447] width 63 height 30
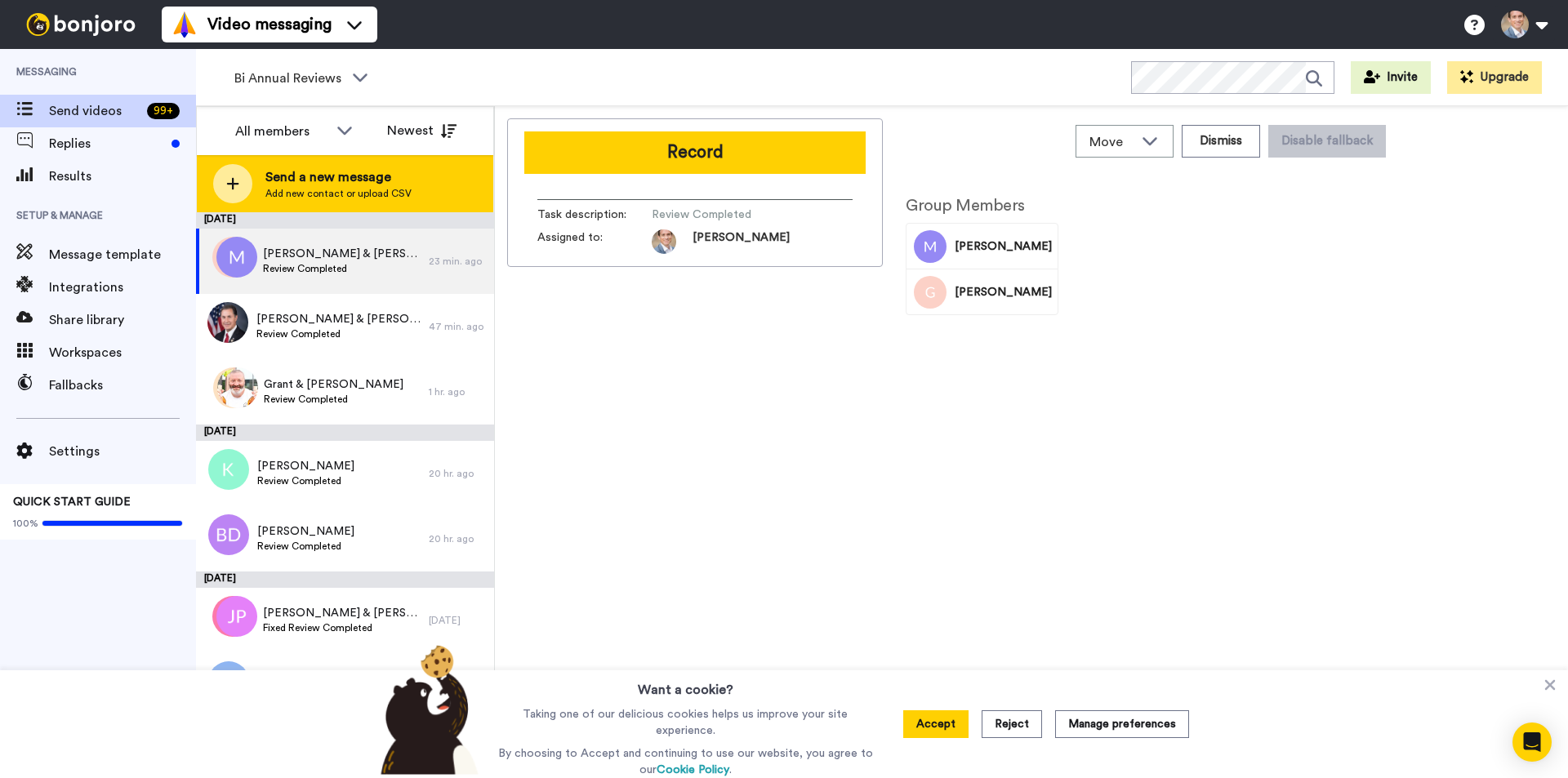
click at [223, 183] on div at bounding box center [233, 184] width 39 height 39
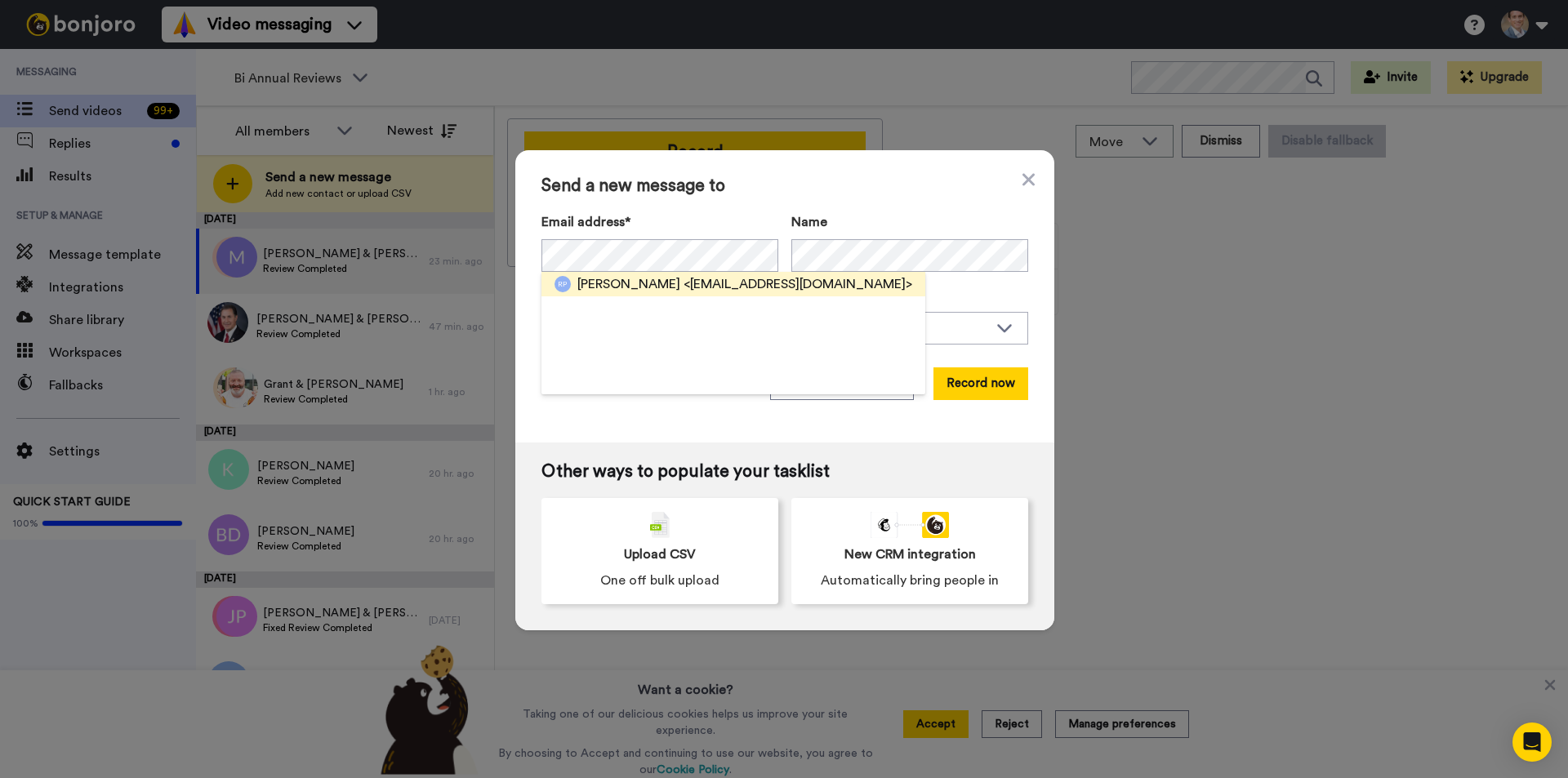
click at [663, 280] on span "[PERSON_NAME]" at bounding box center [629, 284] width 103 height 20
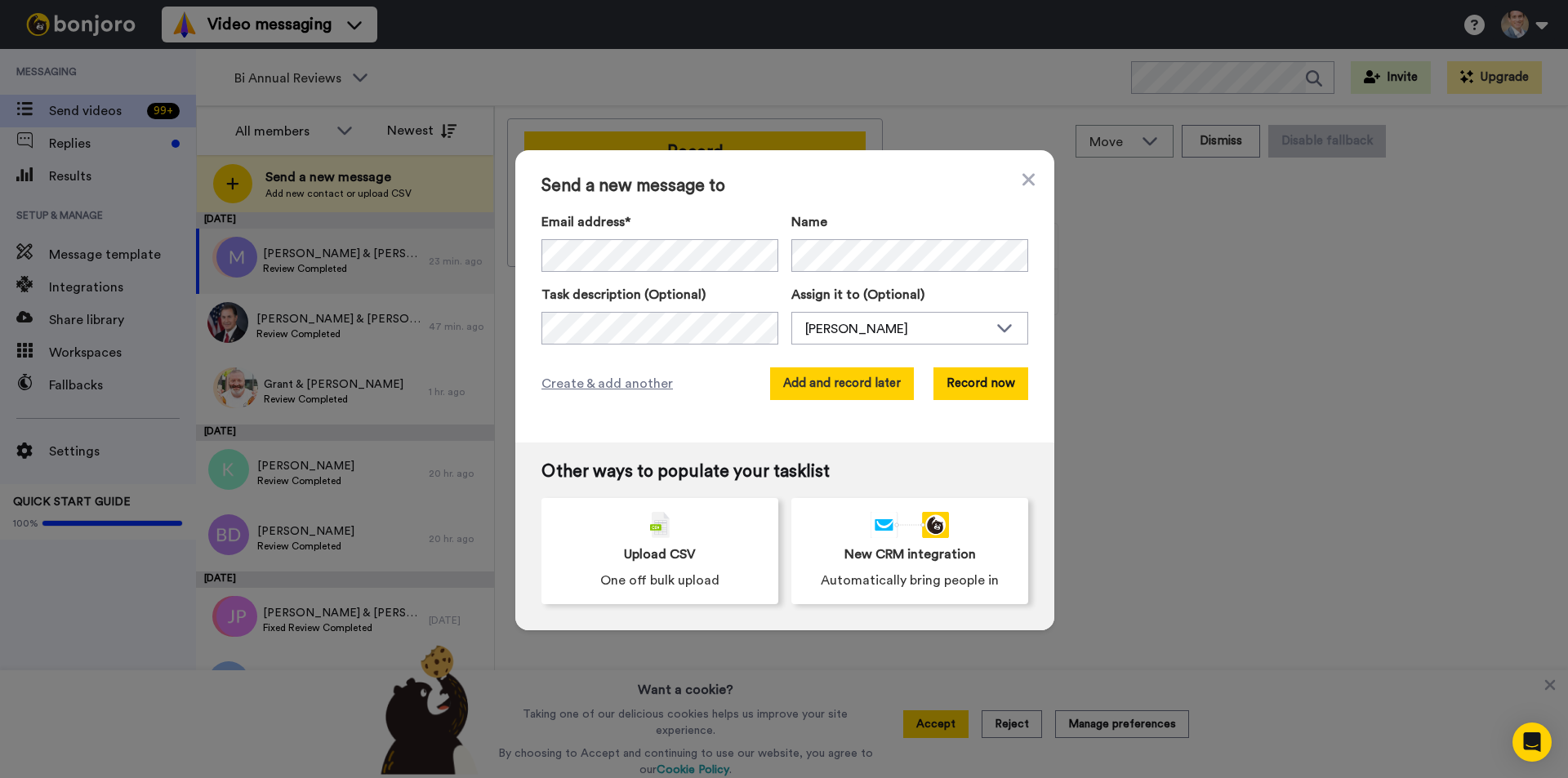
click at [820, 380] on button "Add and record later" at bounding box center [841, 384] width 143 height 33
